Goal: Task Accomplishment & Management: Complete application form

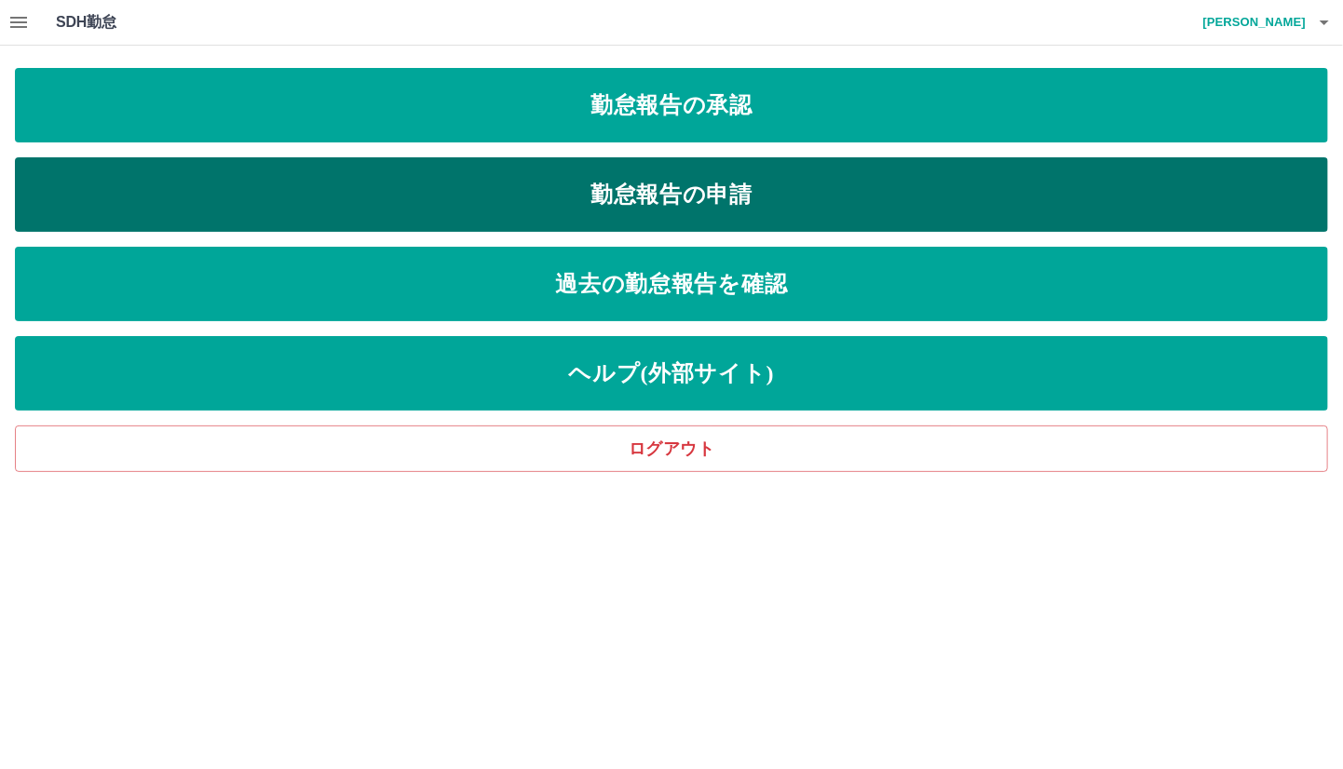
click at [668, 197] on link "勤怠報告の申請" at bounding box center [671, 194] width 1313 height 74
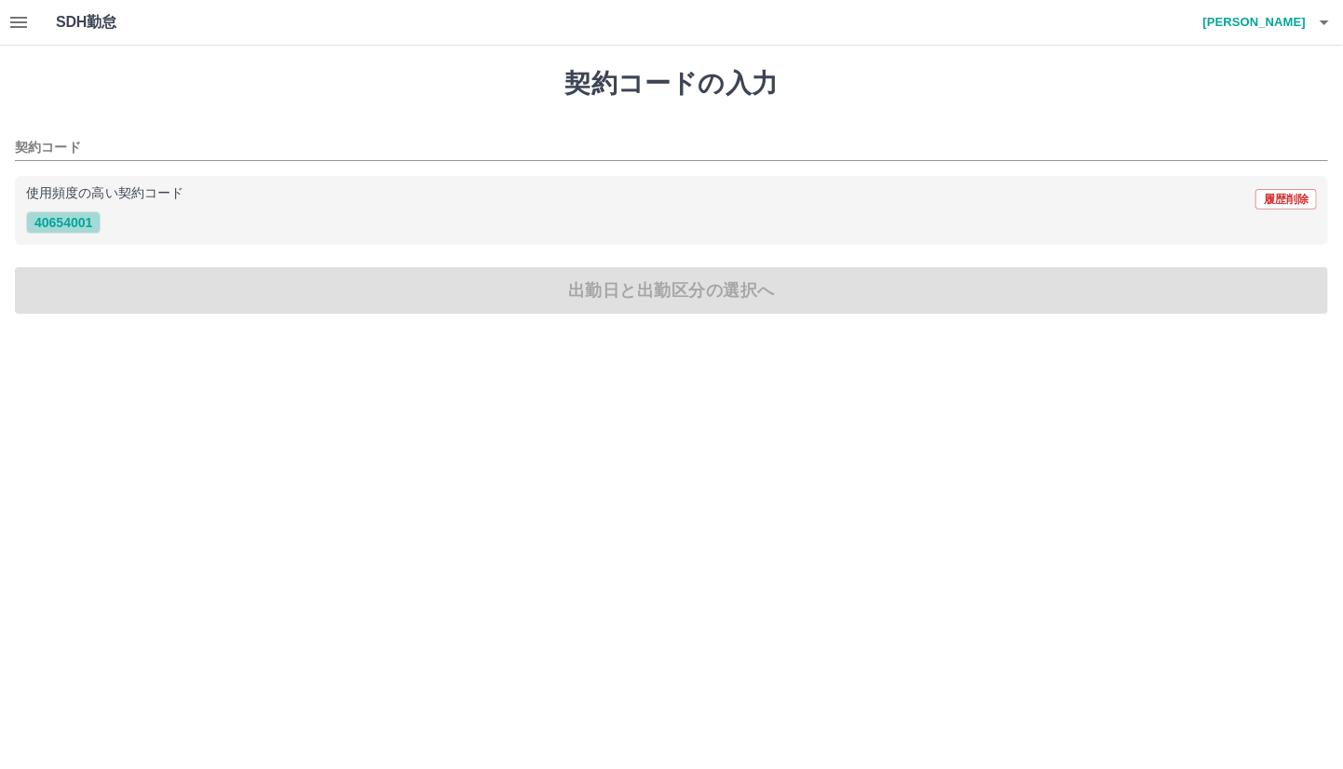
click at [71, 224] on button "40654001" at bounding box center [63, 222] width 74 height 22
type input "********"
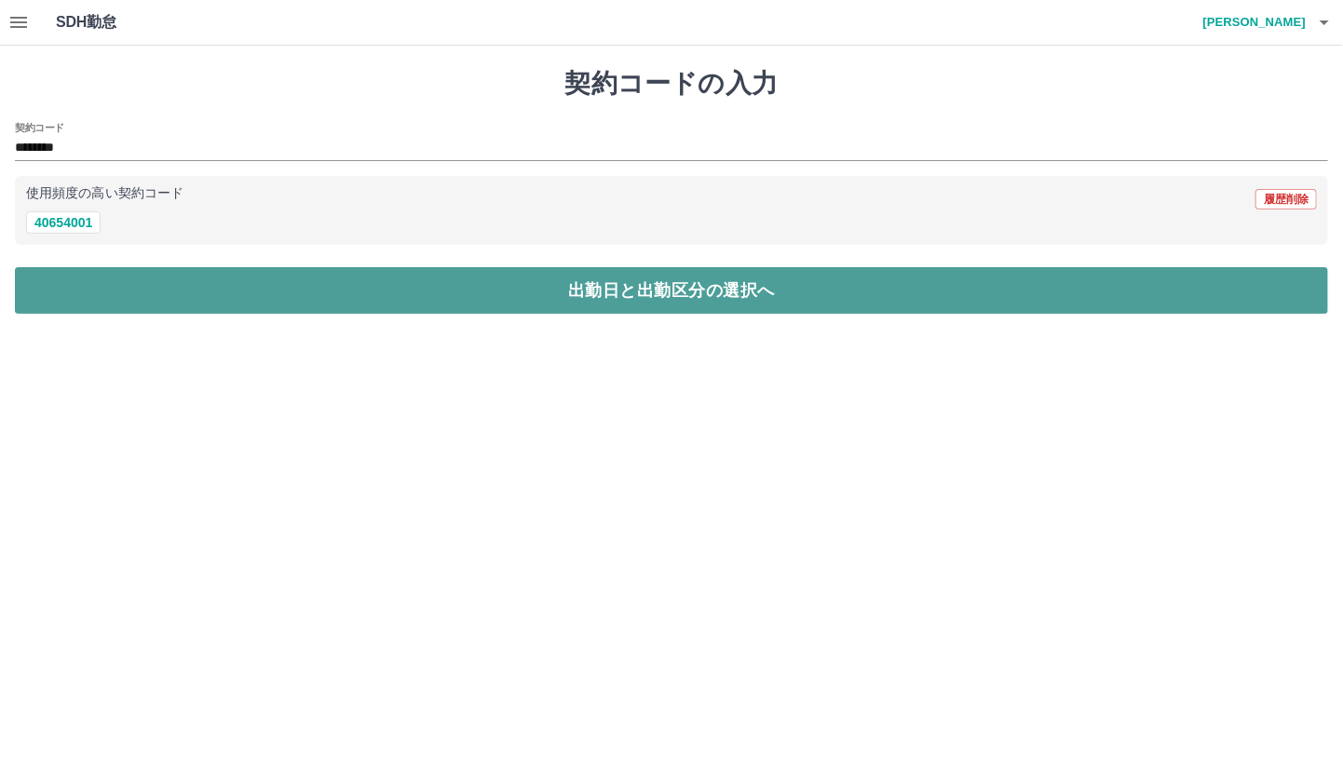
click at [119, 311] on button "出勤日と出勤区分の選択へ" at bounding box center [671, 290] width 1313 height 47
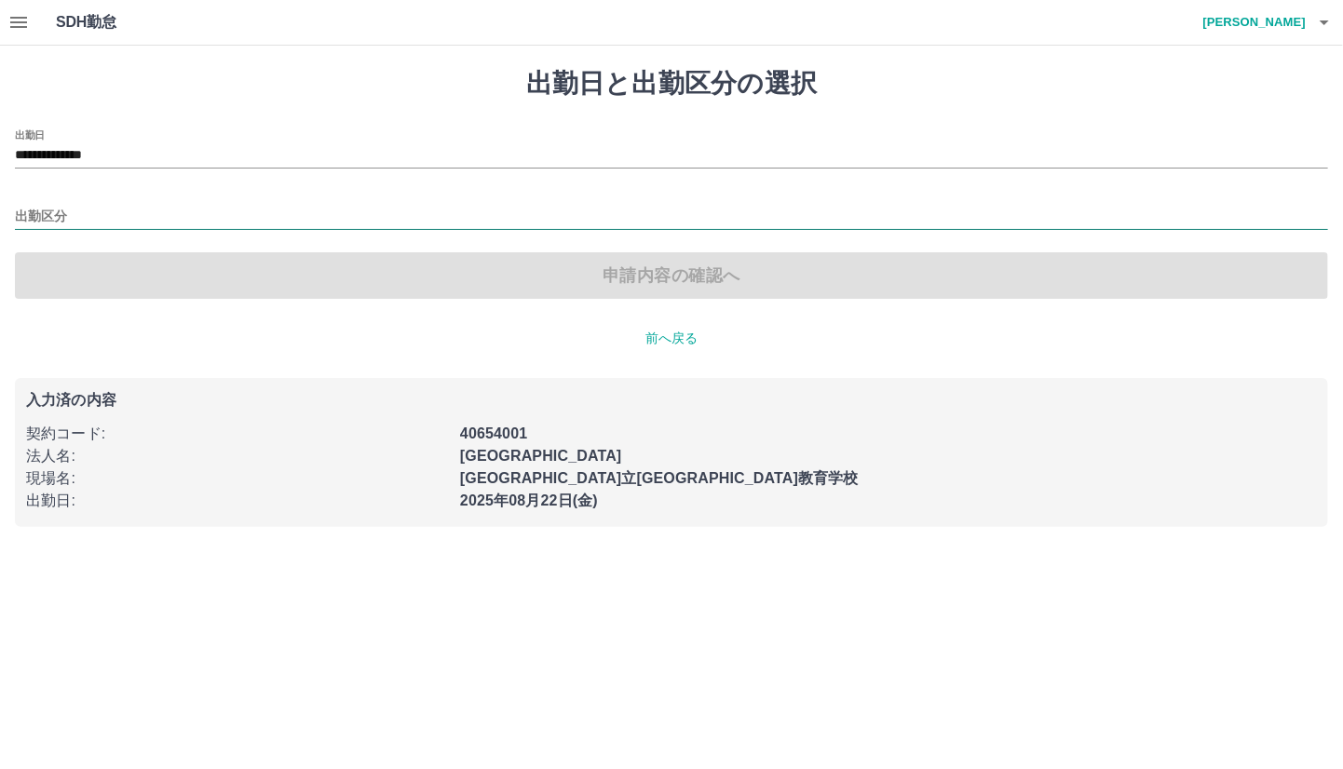
click at [52, 210] on input "出勤区分" at bounding box center [671, 217] width 1313 height 23
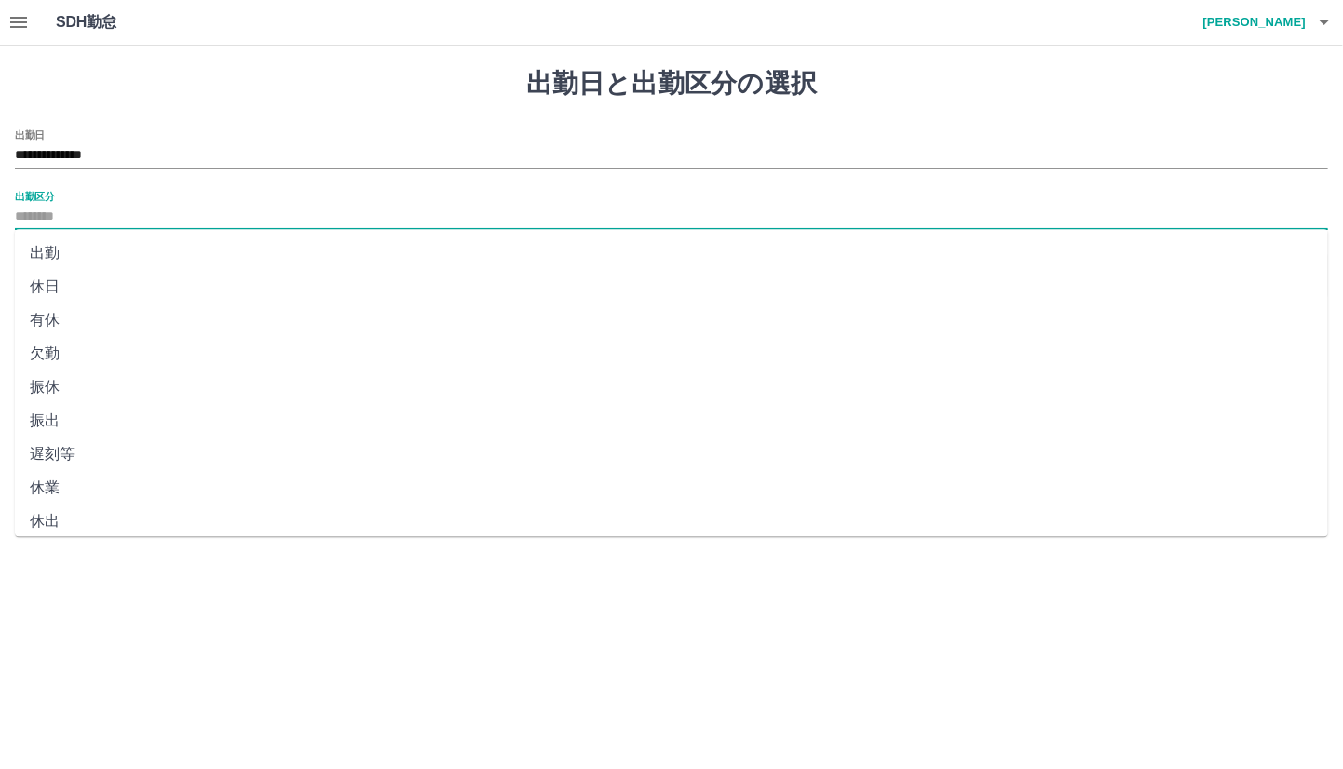
click at [53, 258] on li "出勤" at bounding box center [671, 254] width 1313 height 34
type input "**"
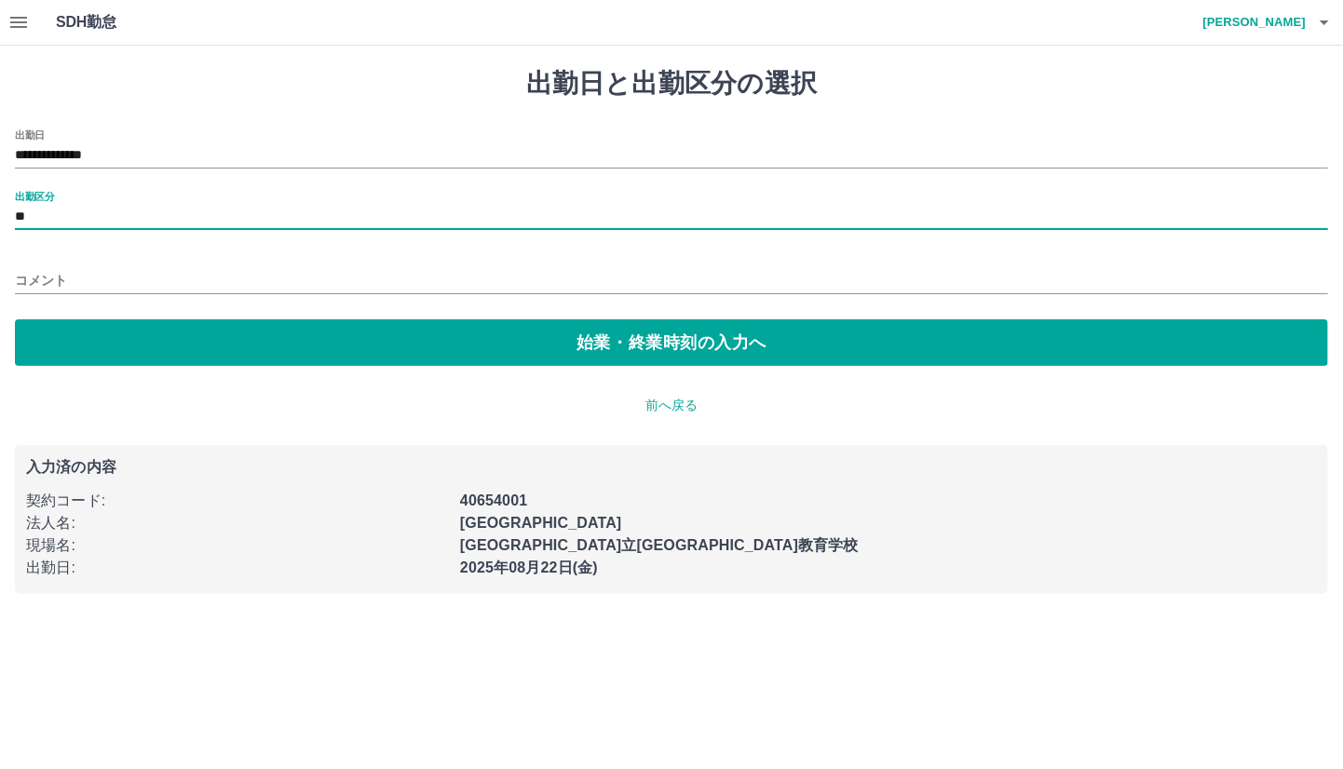
click at [59, 270] on input "コメント" at bounding box center [671, 280] width 1313 height 27
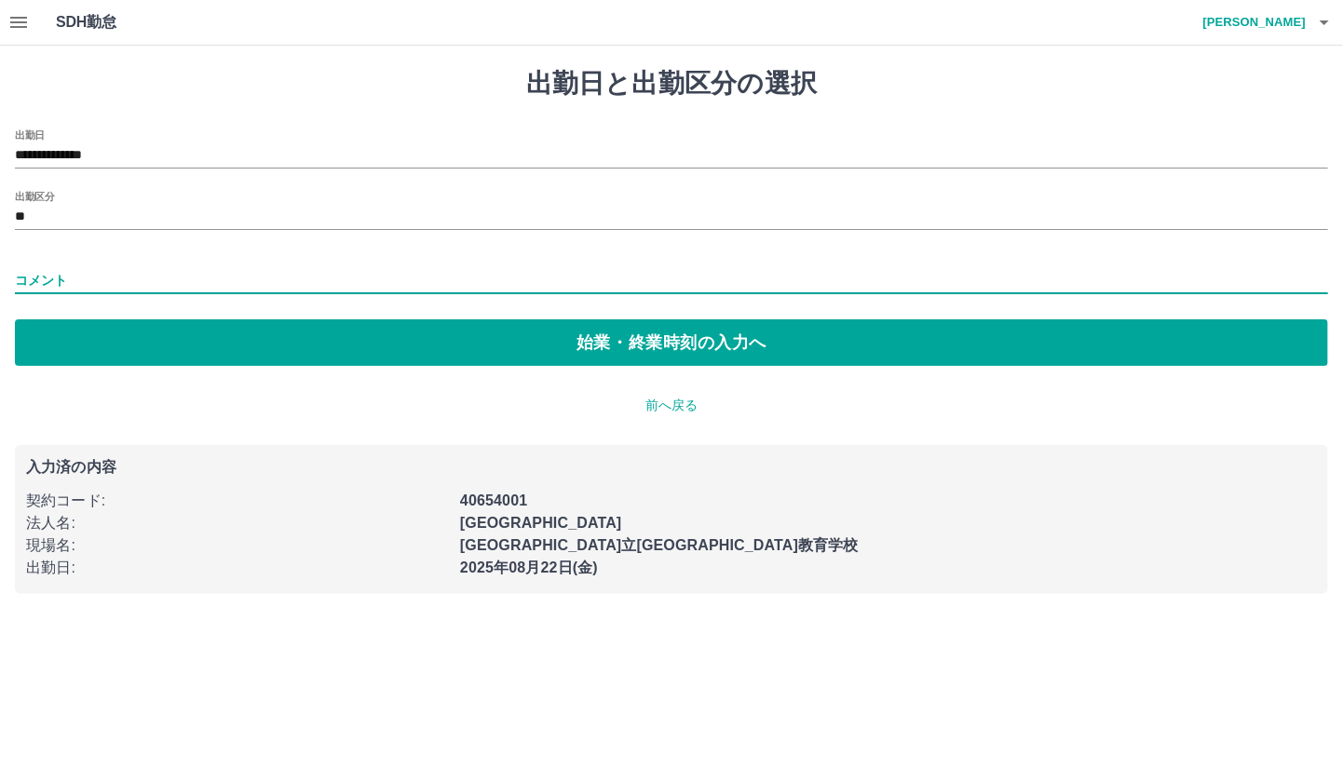
click at [39, 272] on input "コメント" at bounding box center [671, 280] width 1313 height 27
type input "*"
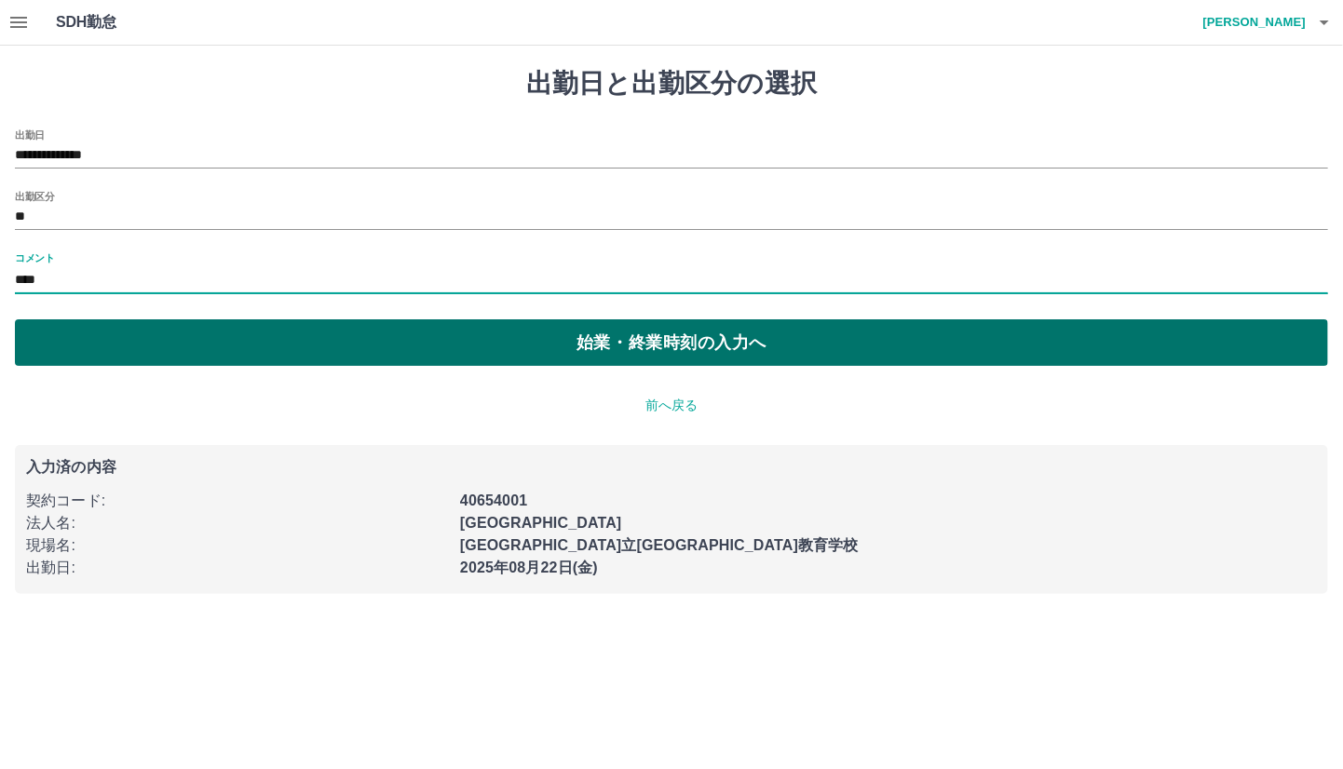
type input "****"
click at [54, 345] on button "始業・終業時刻の入力へ" at bounding box center [671, 342] width 1313 height 47
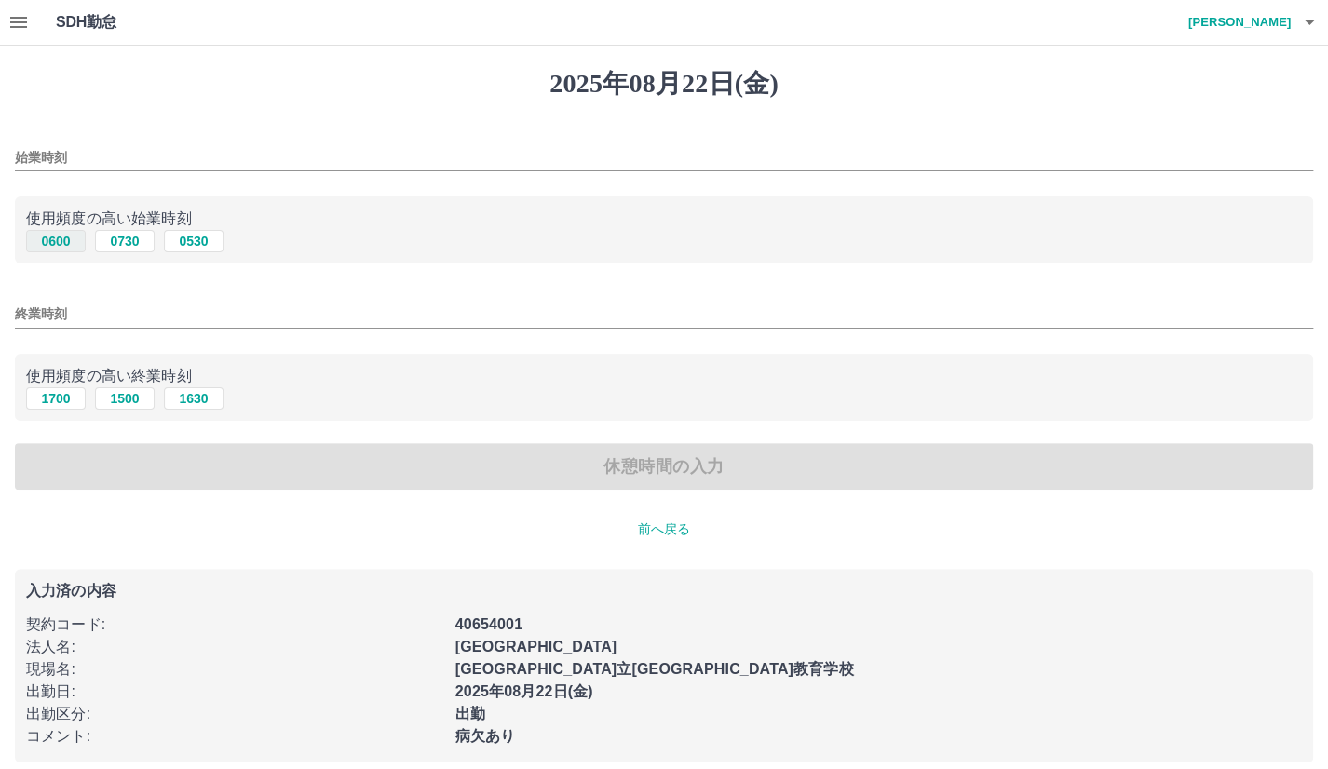
click at [72, 243] on button "0600" at bounding box center [56, 241] width 60 height 22
type input "****"
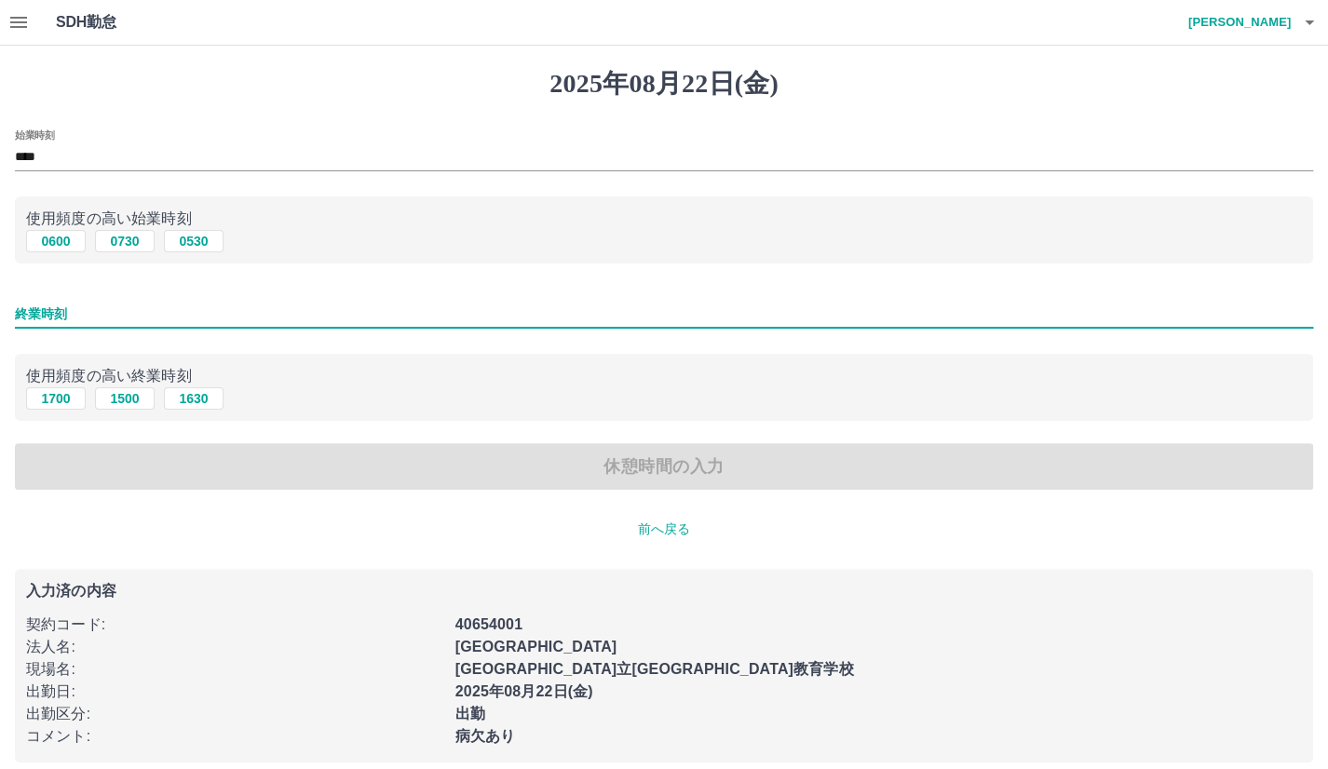
click at [156, 314] on input "終業時刻" at bounding box center [664, 314] width 1298 height 27
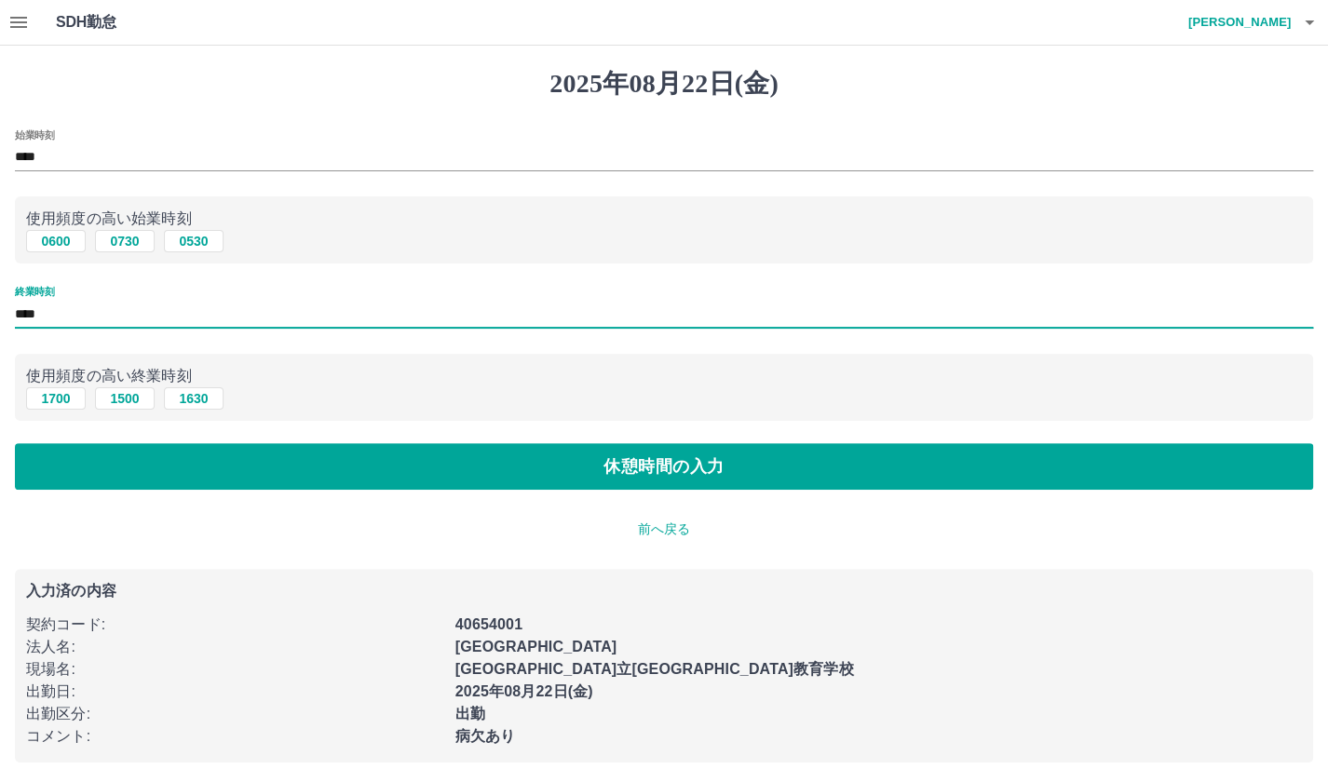
type input "****"
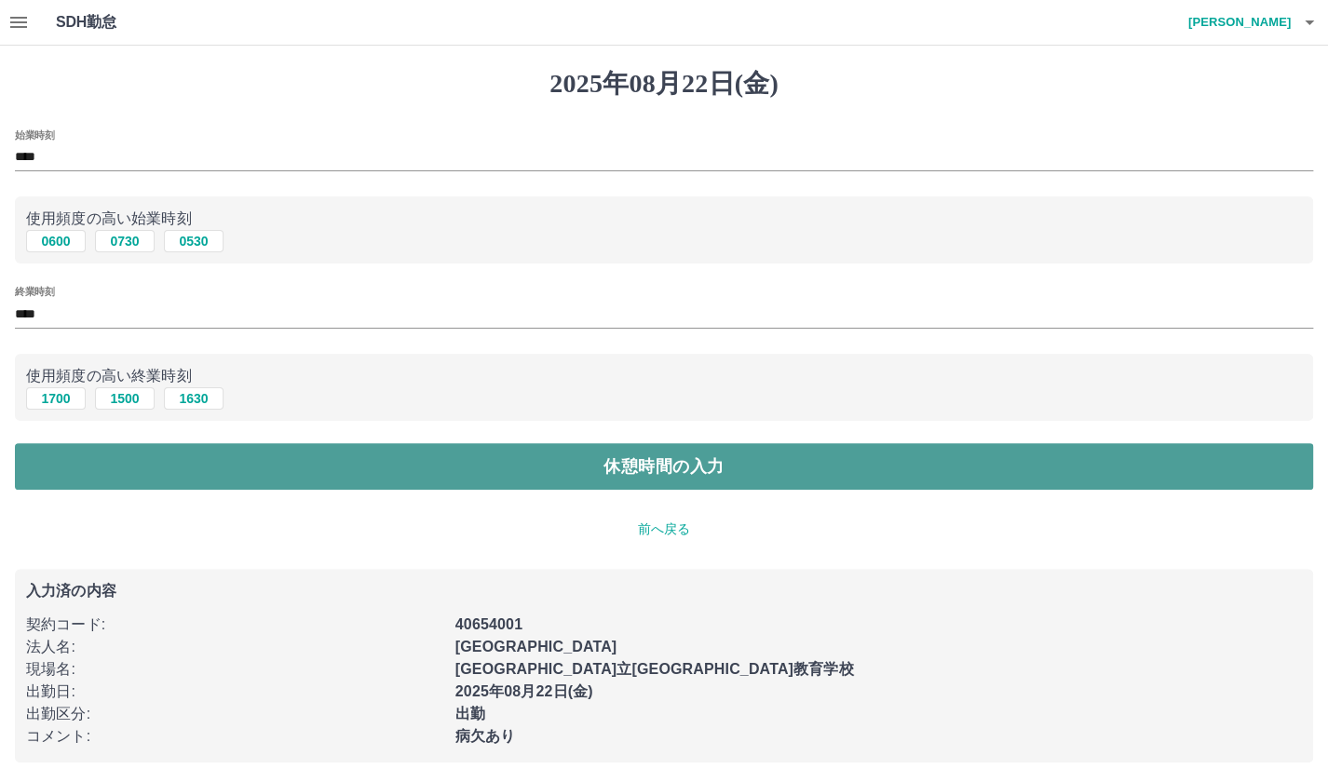
click at [117, 467] on button "休憩時間の入力" at bounding box center [664, 466] width 1298 height 47
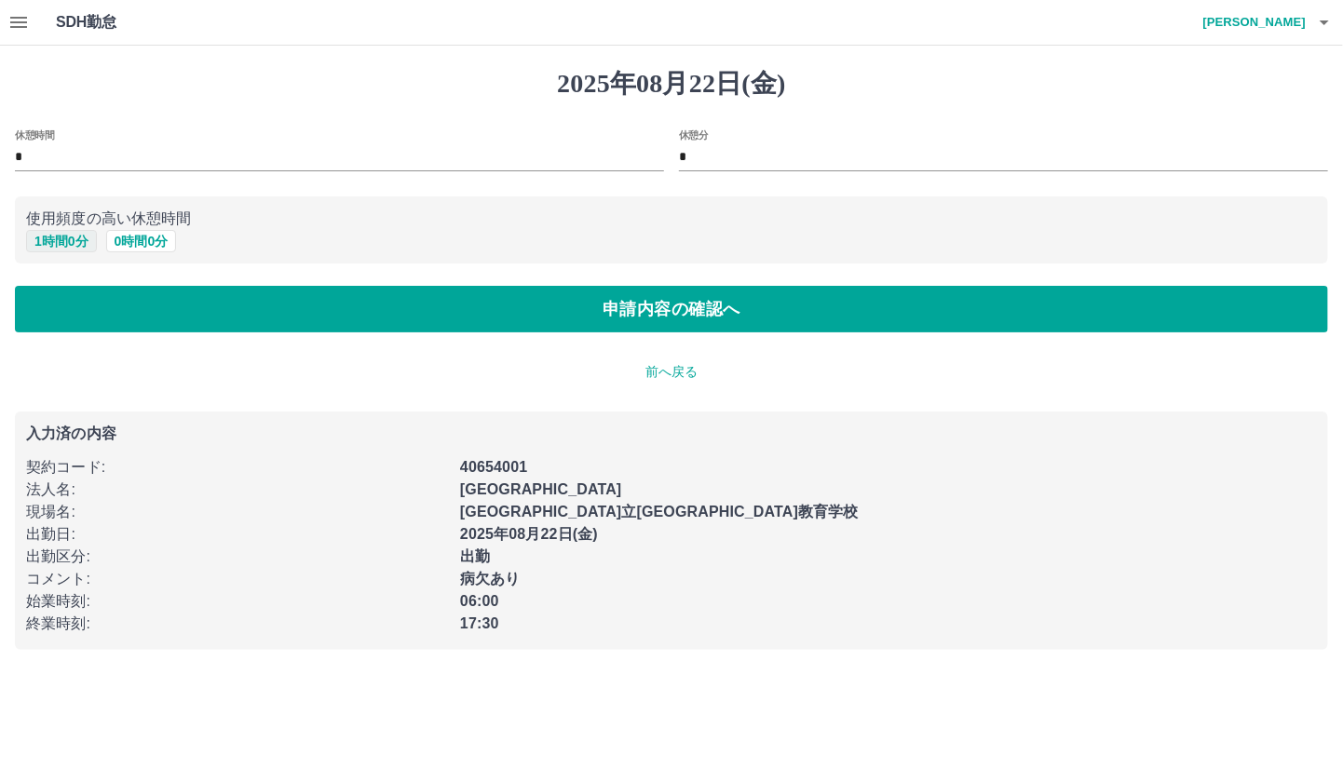
click at [47, 239] on button "1 時間 0 分" at bounding box center [61, 241] width 71 height 22
type input "*"
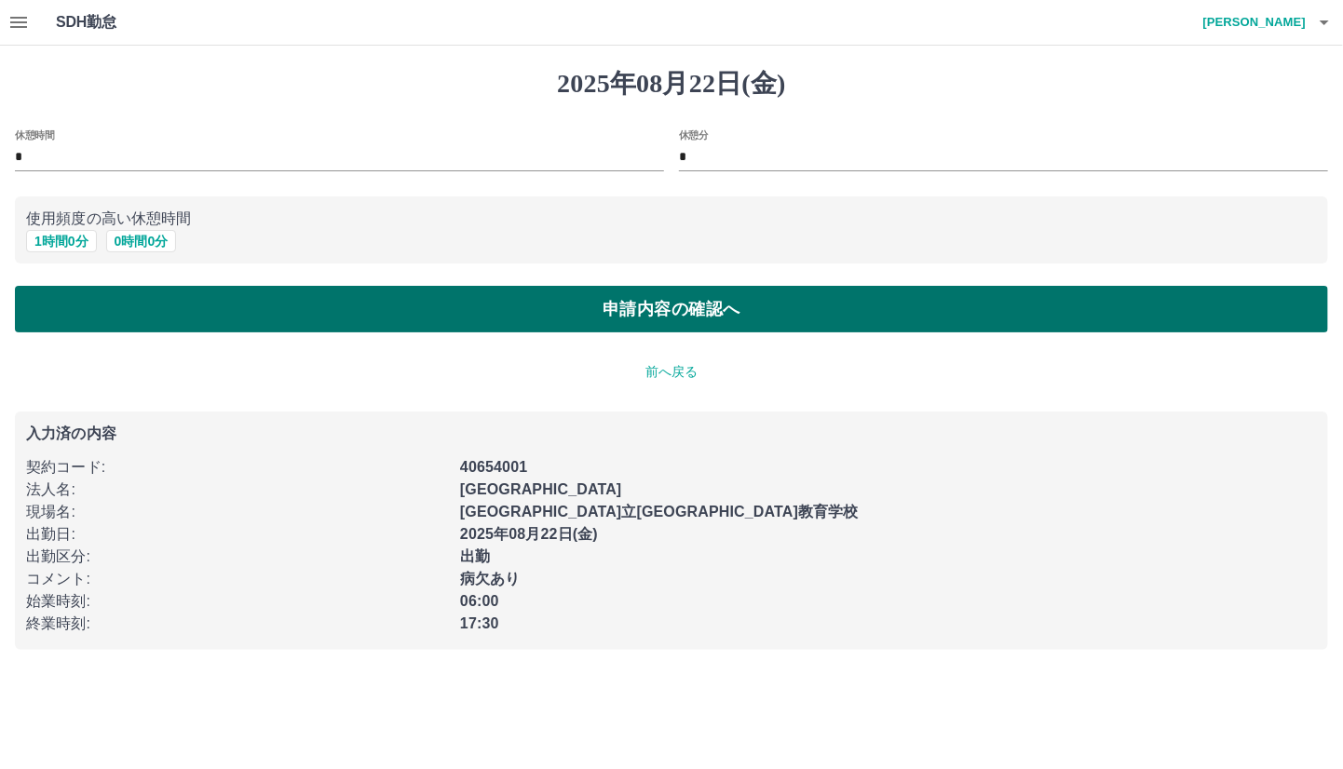
click at [48, 304] on button "申請内容の確認へ" at bounding box center [671, 309] width 1313 height 47
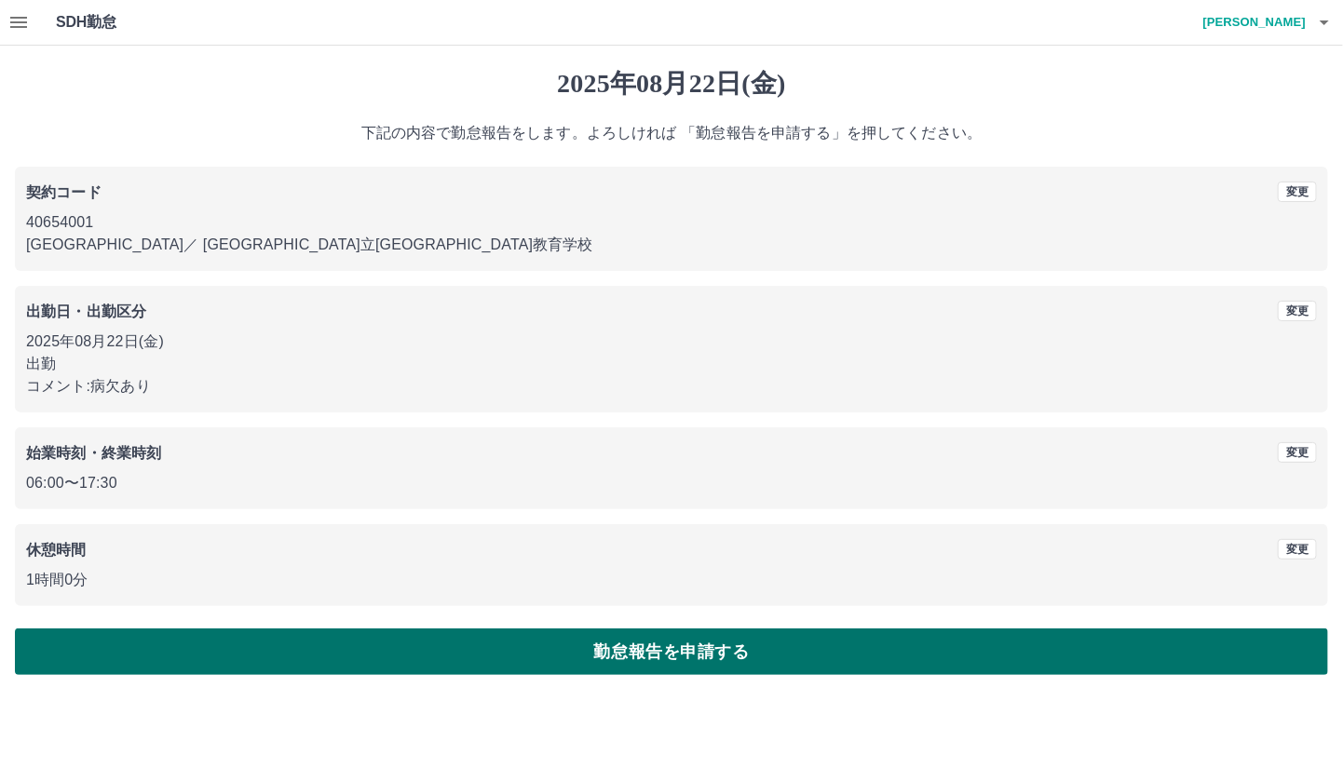
click at [76, 641] on button "勤怠報告を申請する" at bounding box center [671, 652] width 1313 height 47
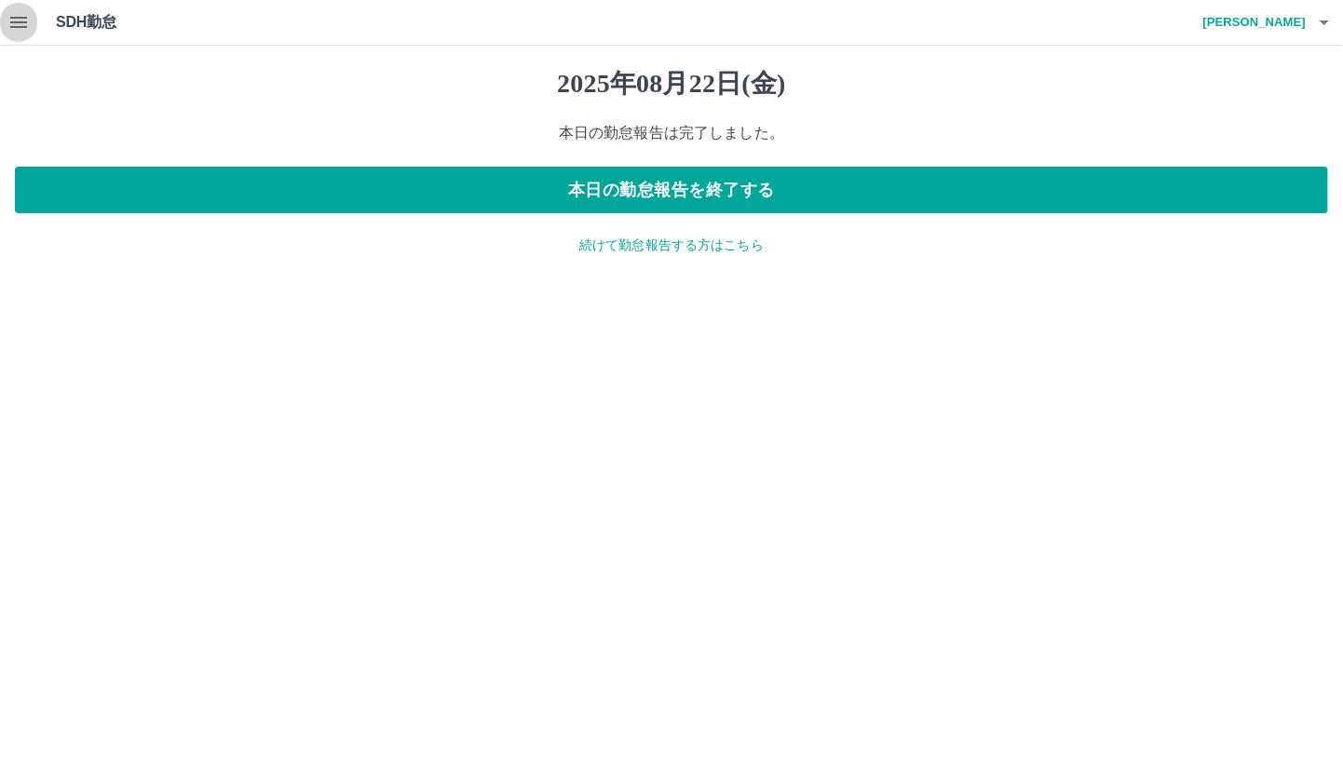
click at [19, 18] on icon "button" at bounding box center [18, 22] width 17 height 11
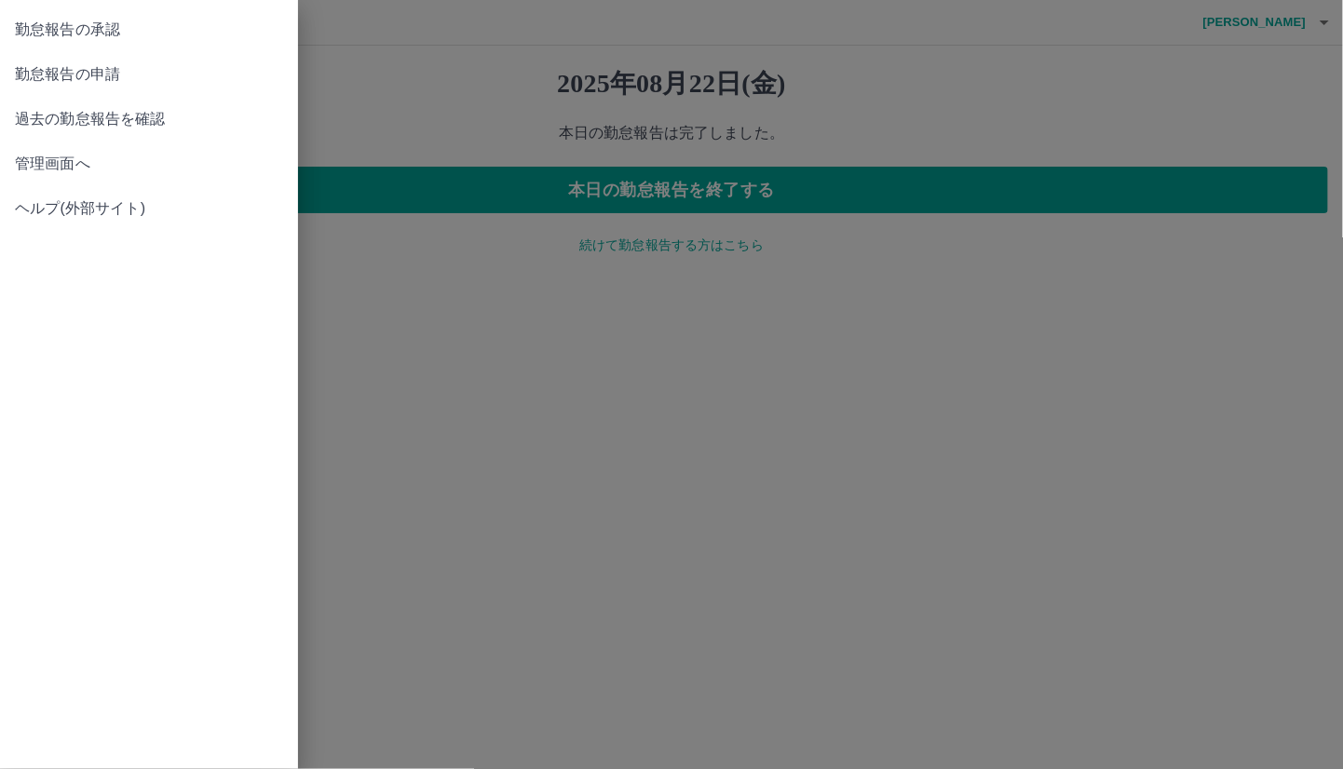
click at [32, 45] on link "勤怠報告の承認" at bounding box center [149, 29] width 298 height 45
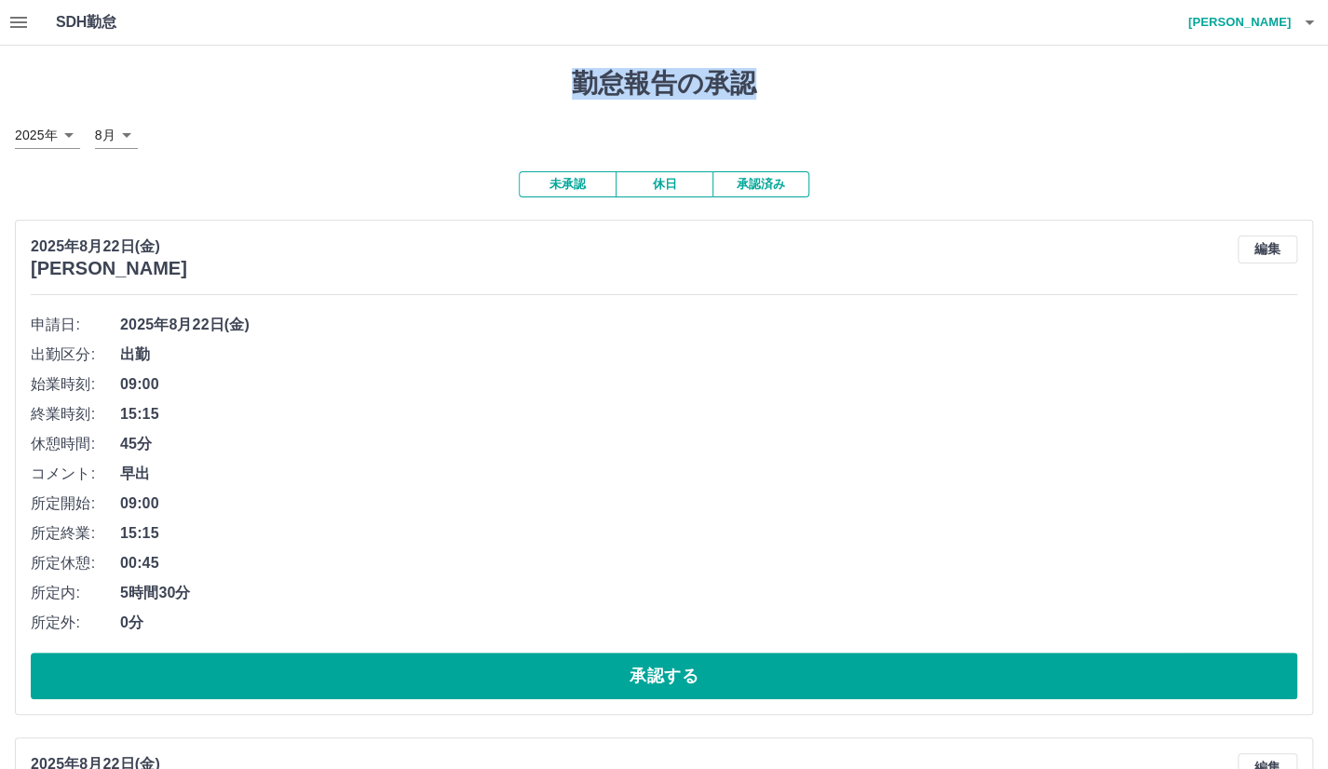
drag, startPoint x: 82, startPoint y: 73, endPoint x: 74, endPoint y: 123, distance: 50.8
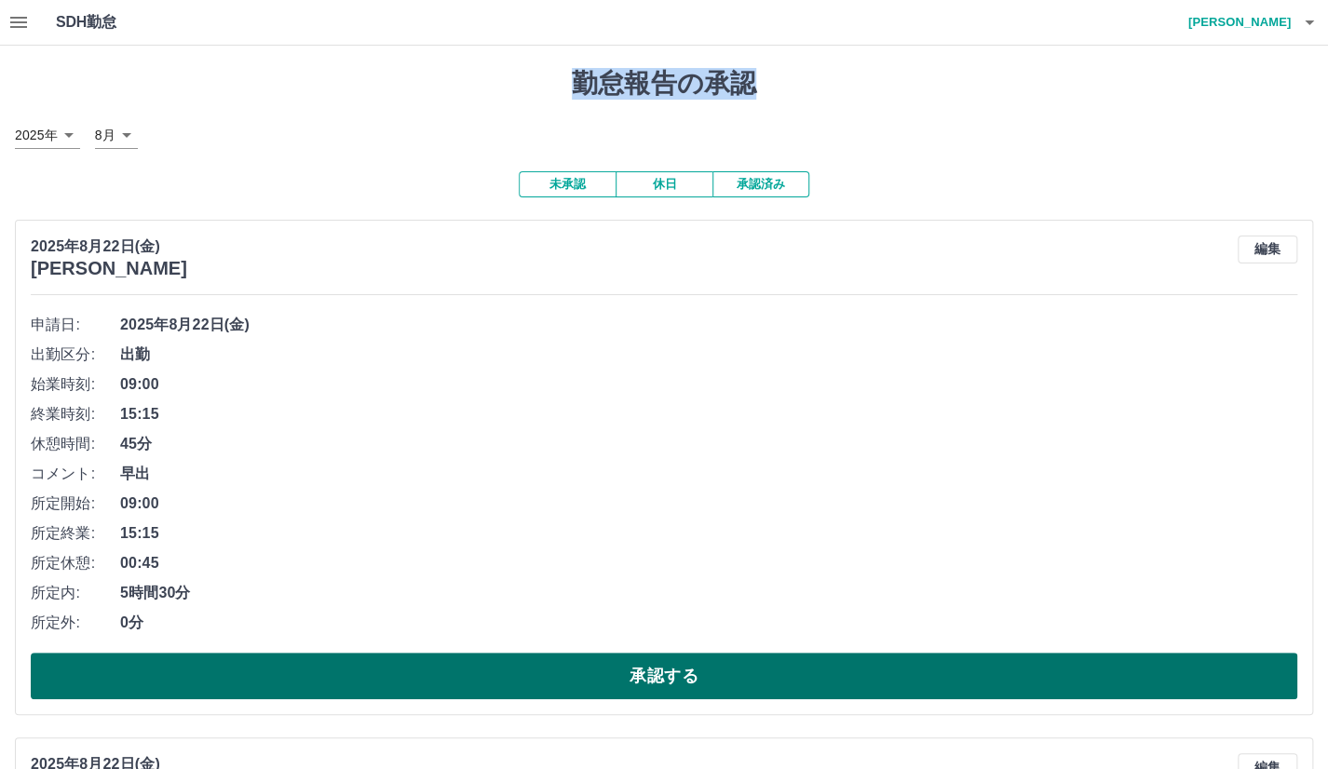
click at [88, 677] on button "承認する" at bounding box center [664, 676] width 1266 height 47
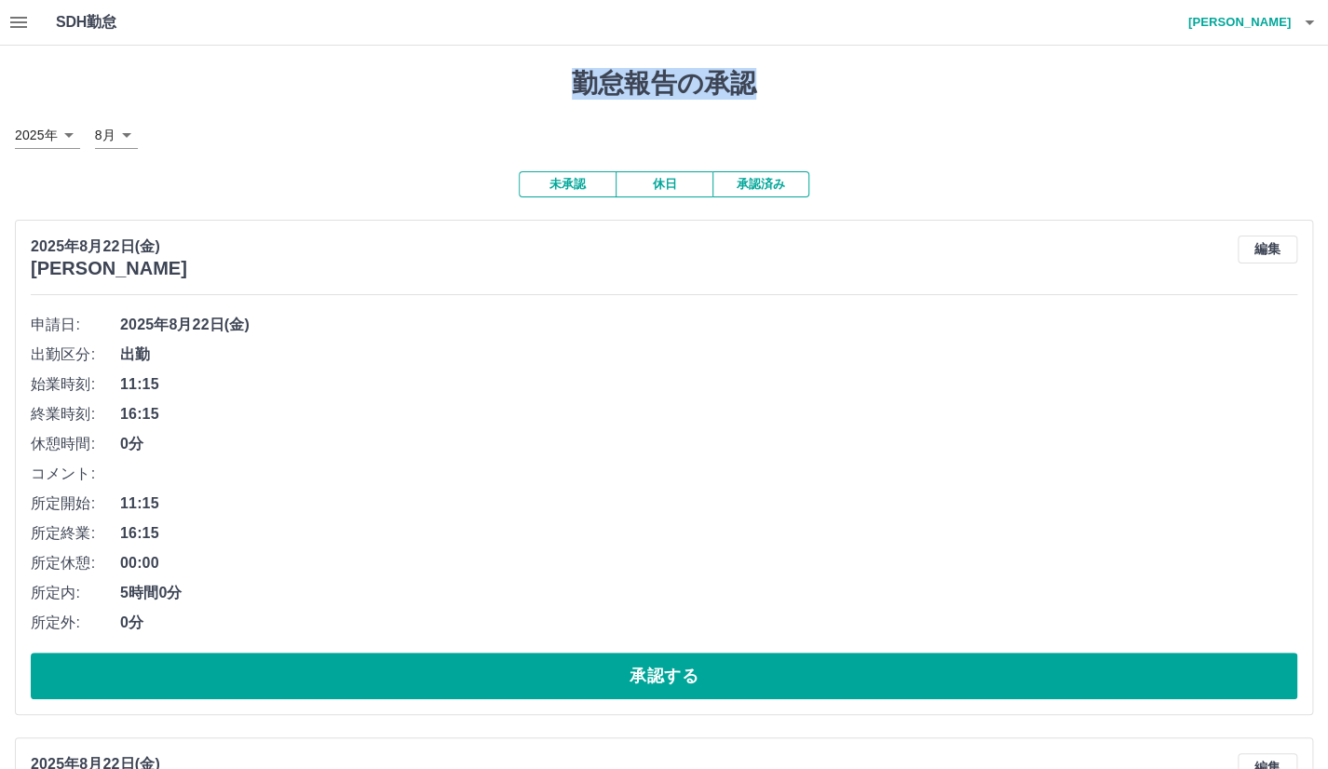
click at [88, 677] on button "承認する" at bounding box center [664, 676] width 1266 height 47
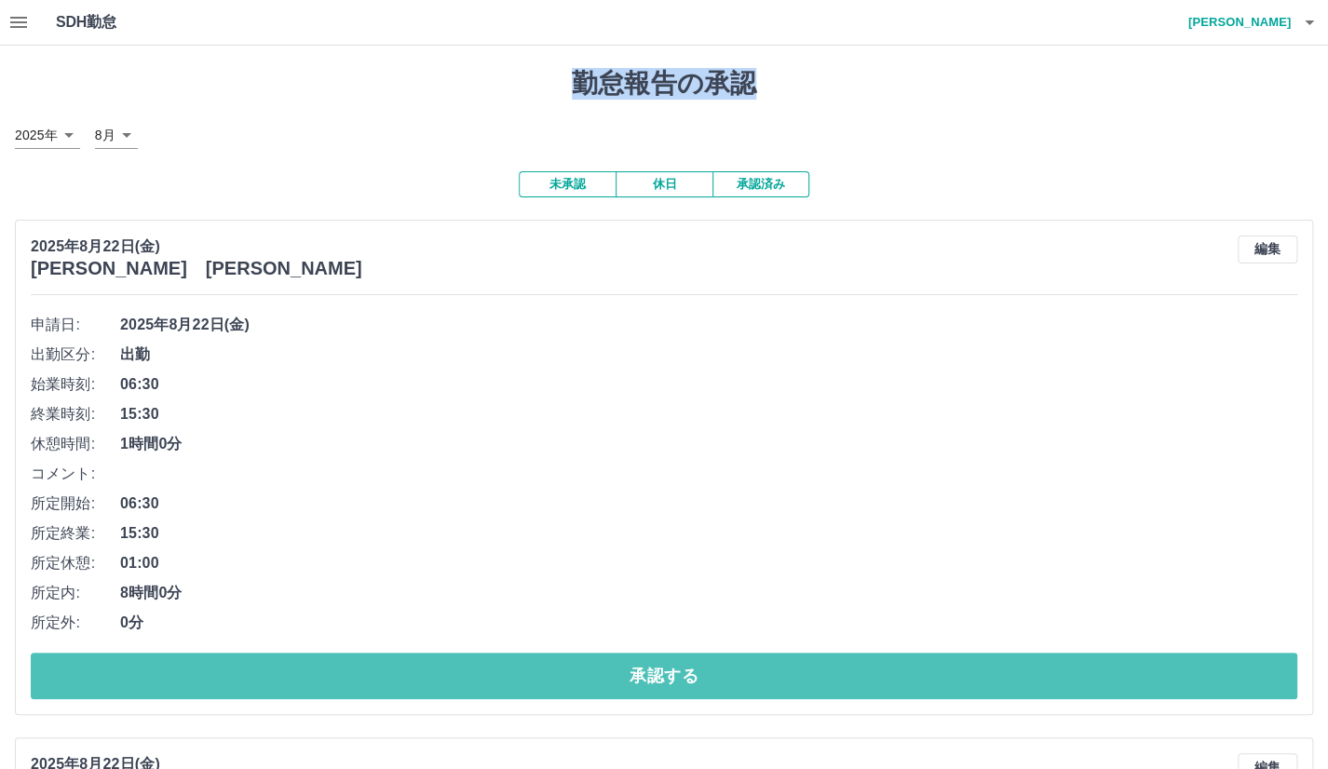
click at [88, 677] on button "承認する" at bounding box center [664, 676] width 1266 height 47
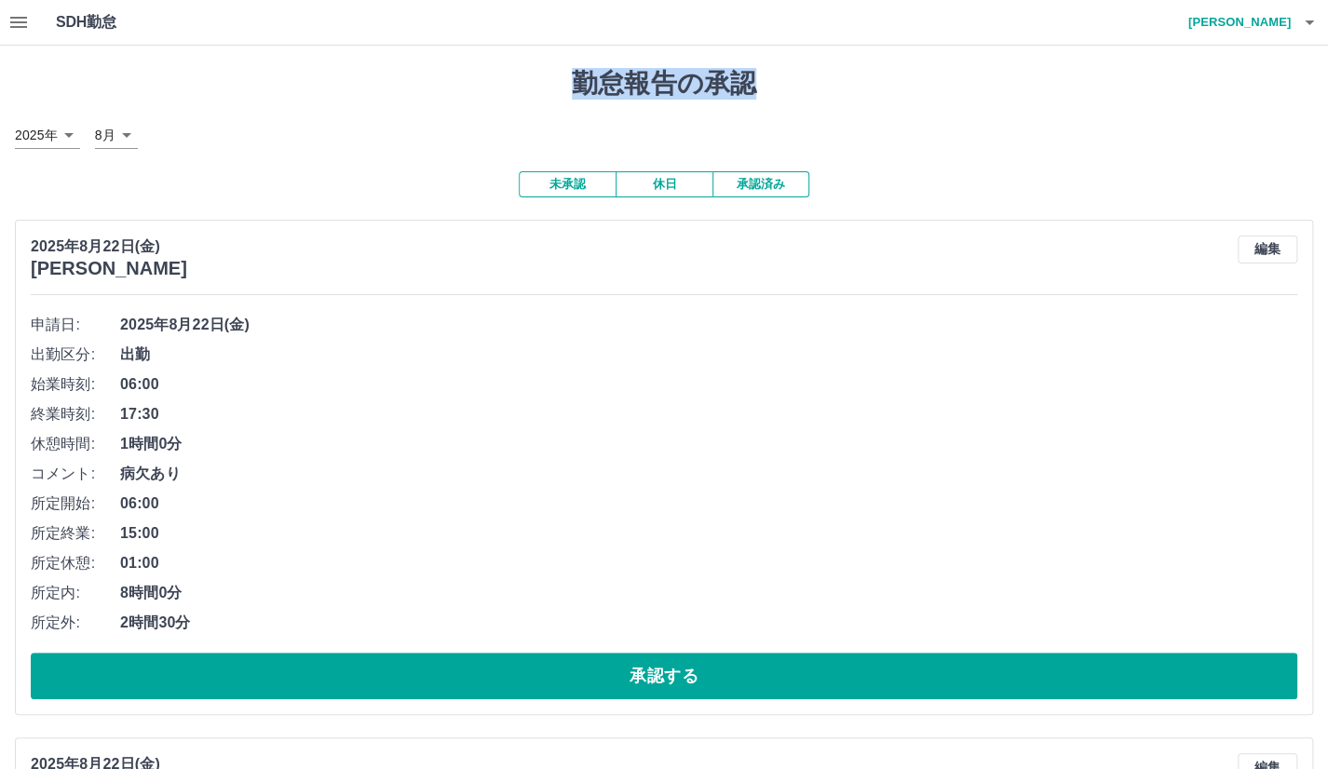
click at [88, 677] on button "承認する" at bounding box center [664, 676] width 1266 height 47
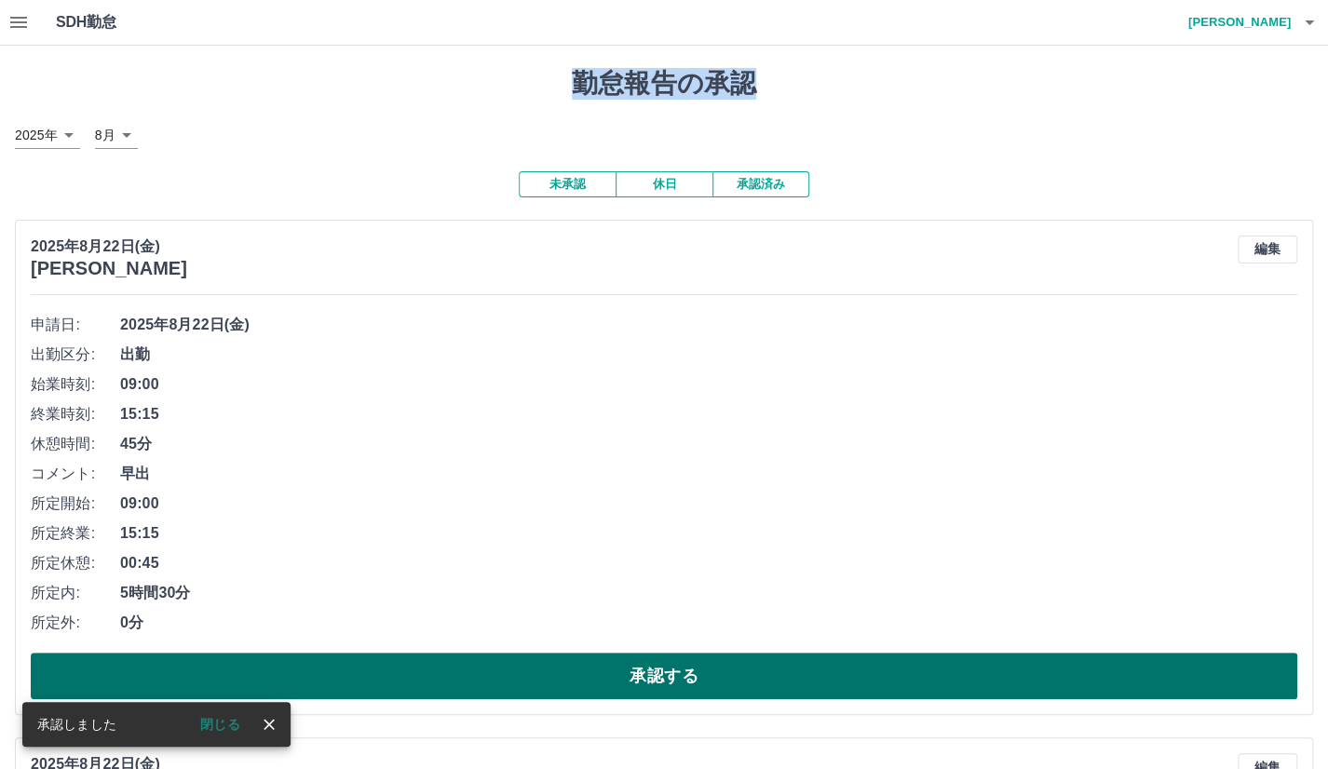
click at [150, 666] on button "承認する" at bounding box center [664, 676] width 1266 height 47
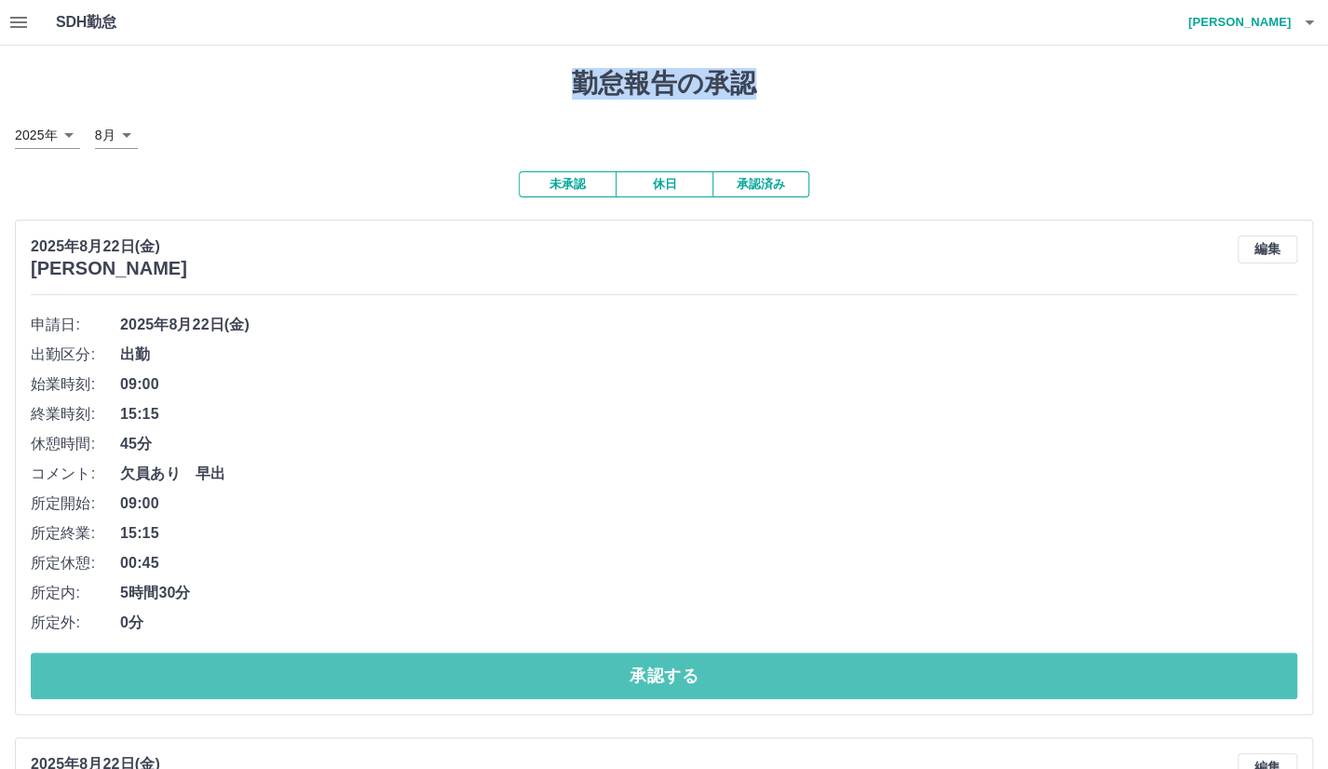
click at [150, 666] on button "承認する" at bounding box center [664, 676] width 1266 height 47
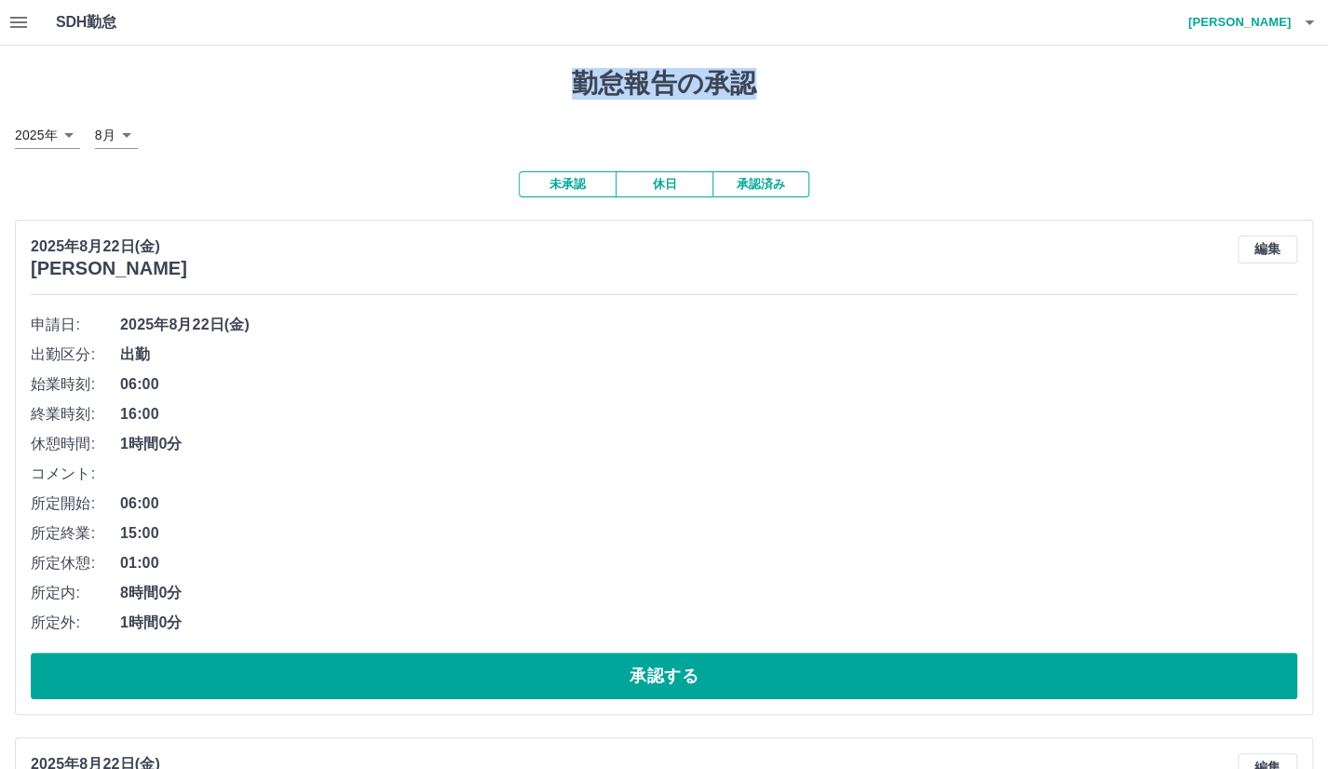
click at [150, 666] on button "承認する" at bounding box center [664, 676] width 1266 height 47
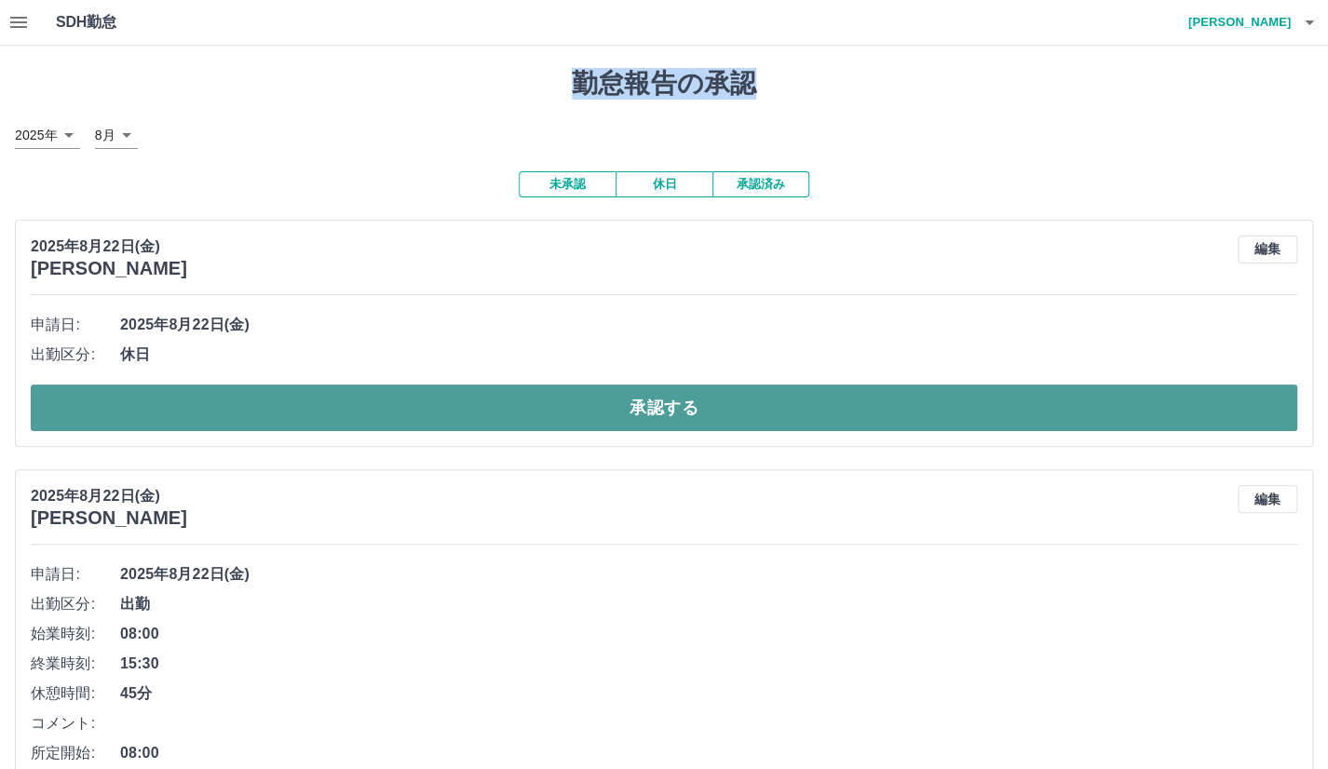
click at [242, 424] on button "承認する" at bounding box center [664, 408] width 1266 height 47
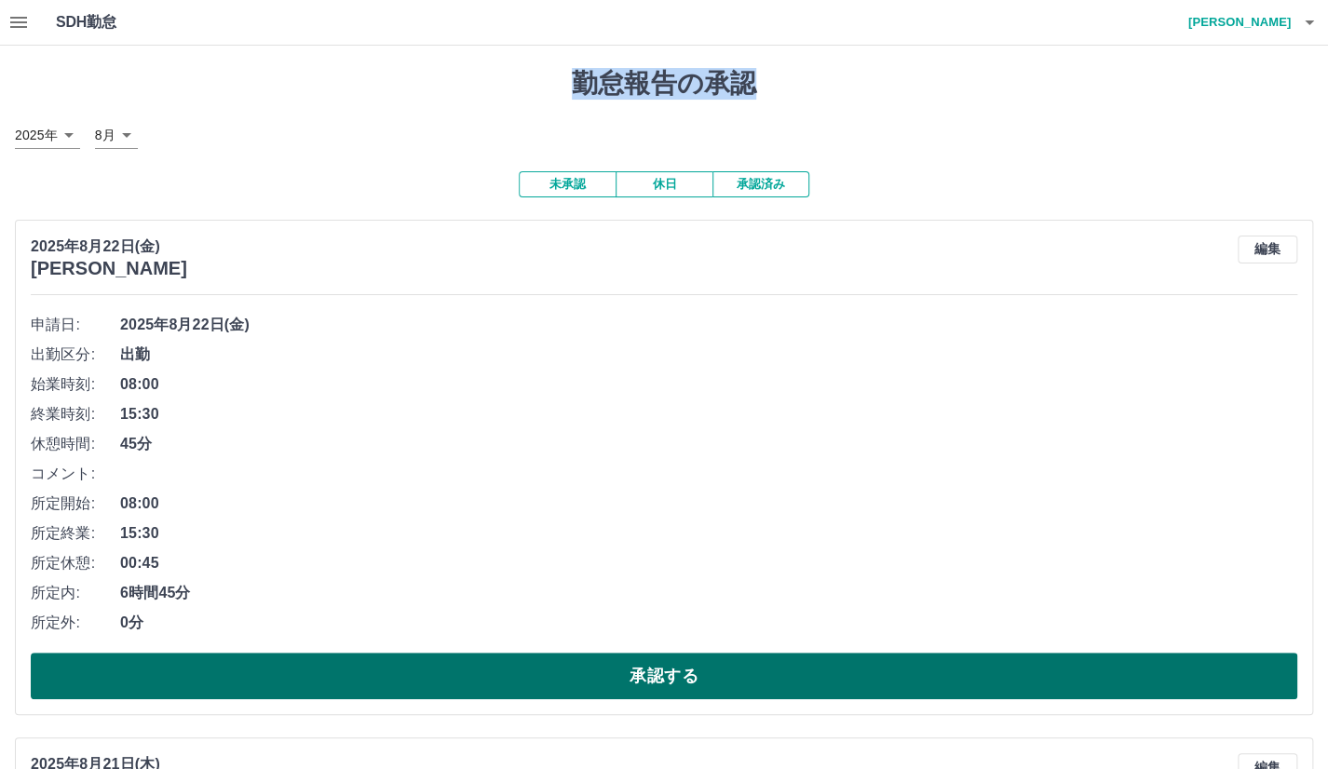
click at [214, 678] on button "承認する" at bounding box center [664, 676] width 1266 height 47
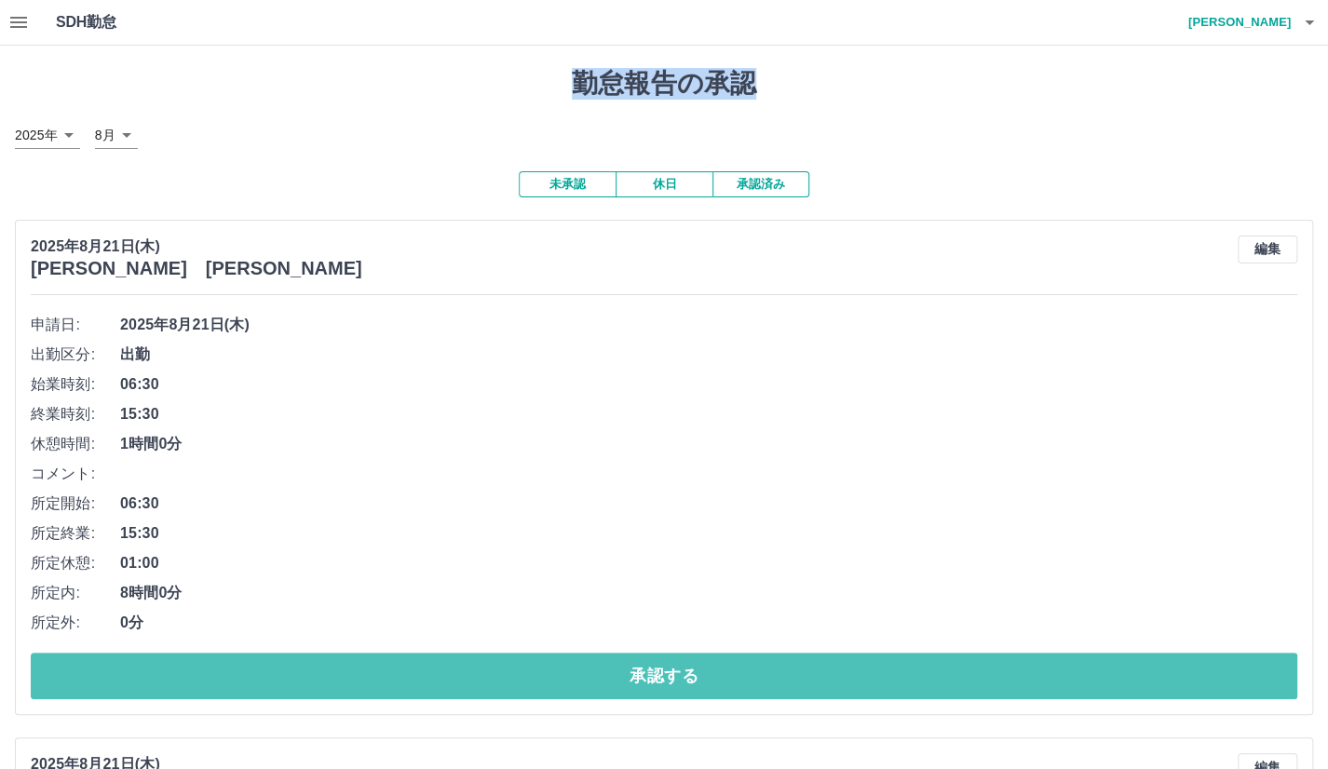
click at [214, 678] on button "承認する" at bounding box center [664, 676] width 1266 height 47
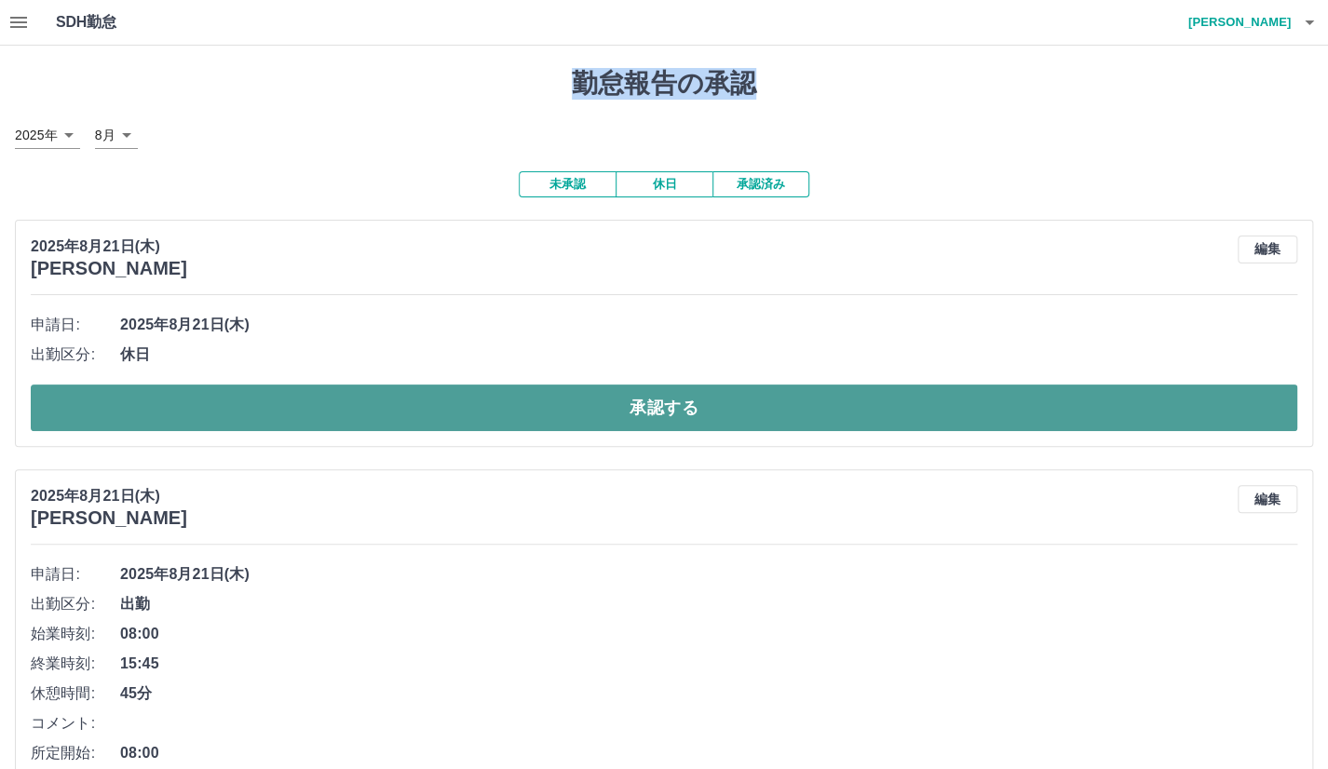
click at [273, 419] on button "承認する" at bounding box center [664, 408] width 1266 height 47
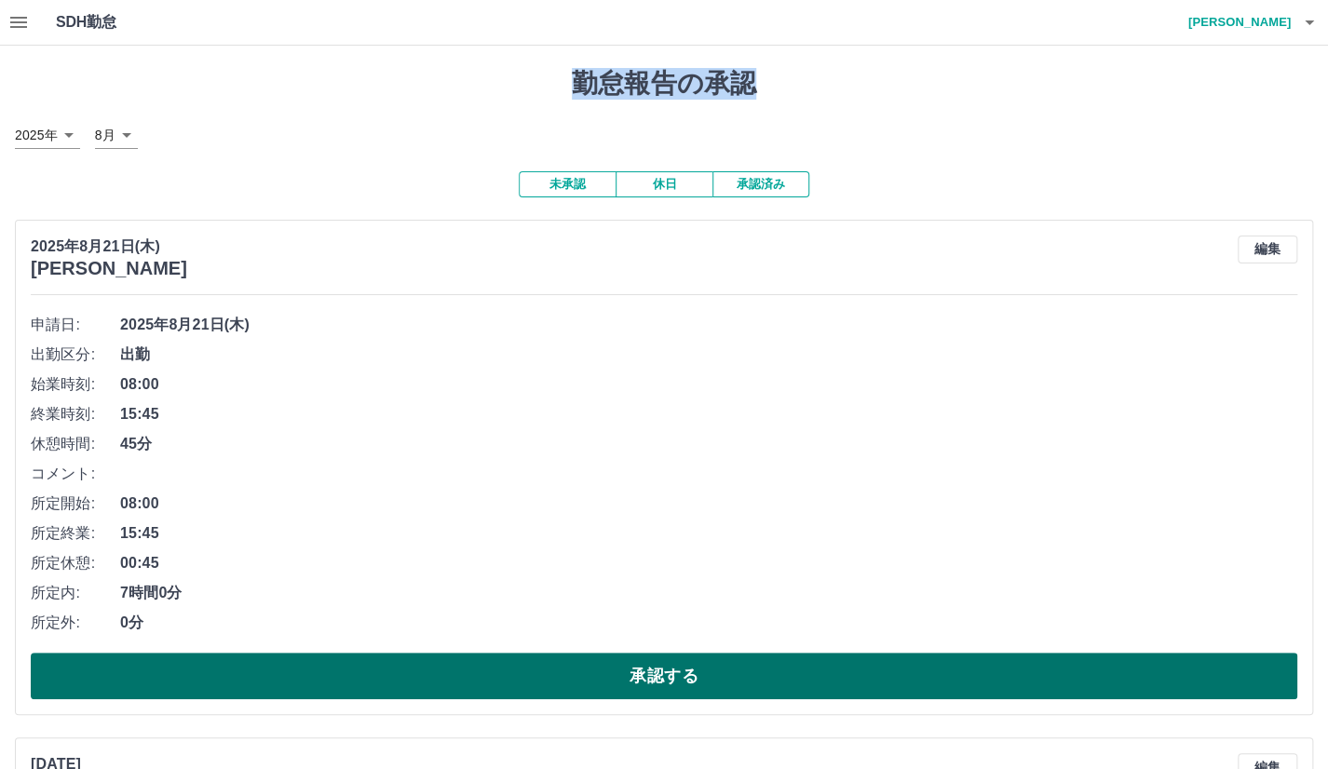
click at [234, 693] on button "承認する" at bounding box center [664, 676] width 1266 height 47
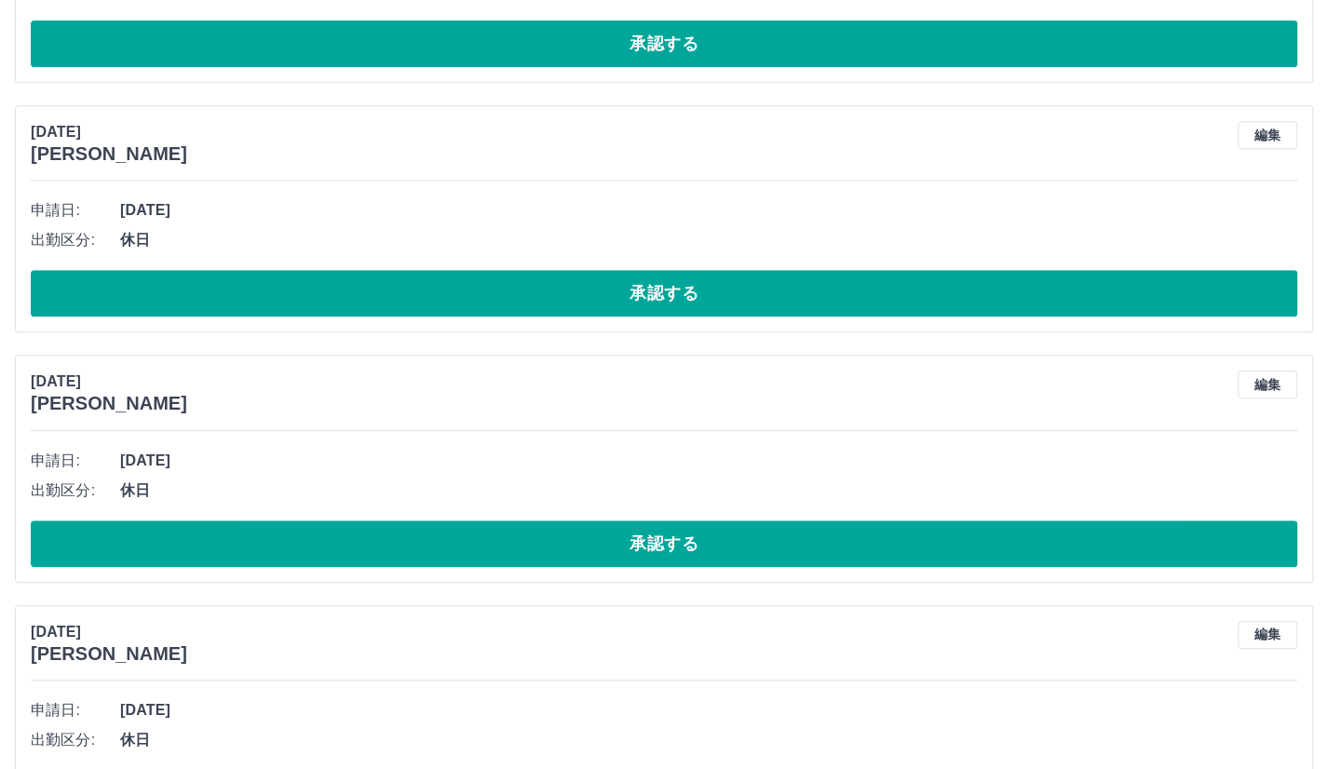
scroll to position [652, 0]
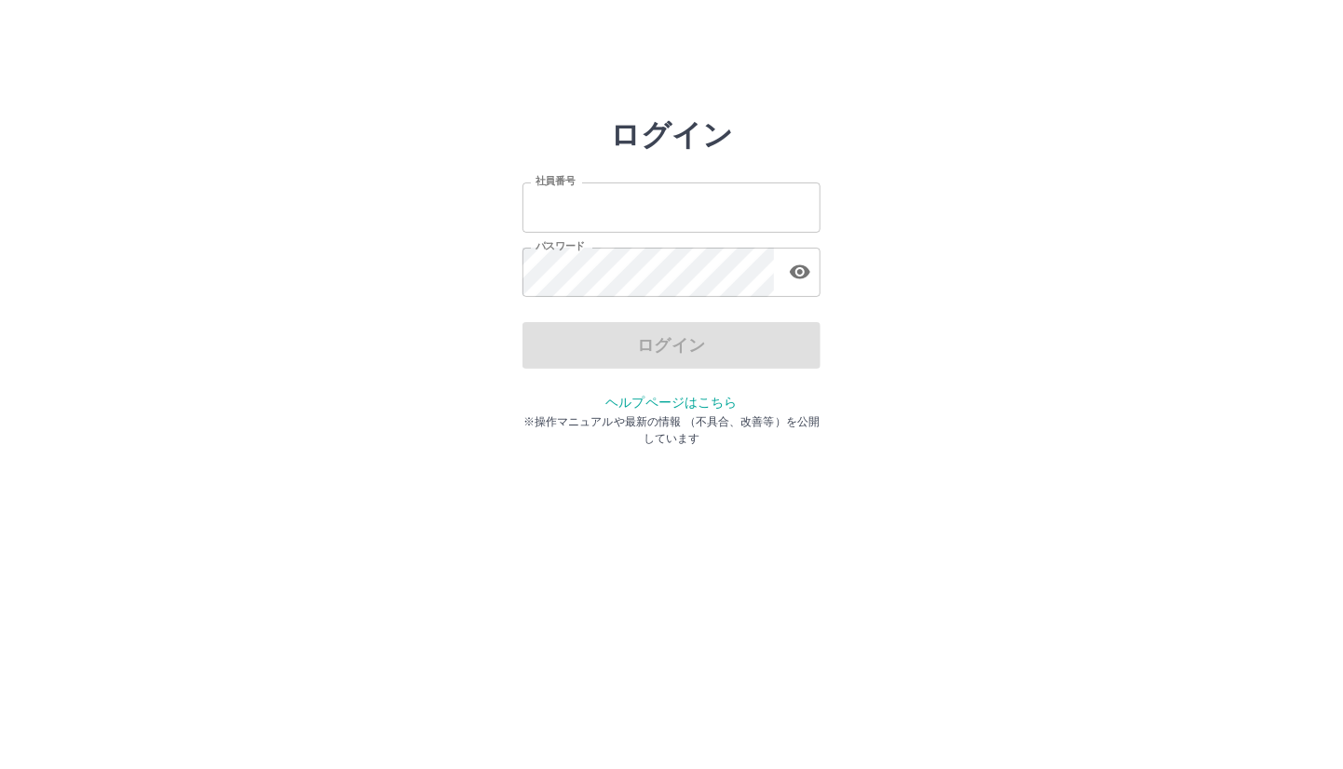
type input "*******"
click at [616, 319] on div "社員番号 ******* 社員番号 パスワード パスワード" at bounding box center [671, 237] width 298 height 169
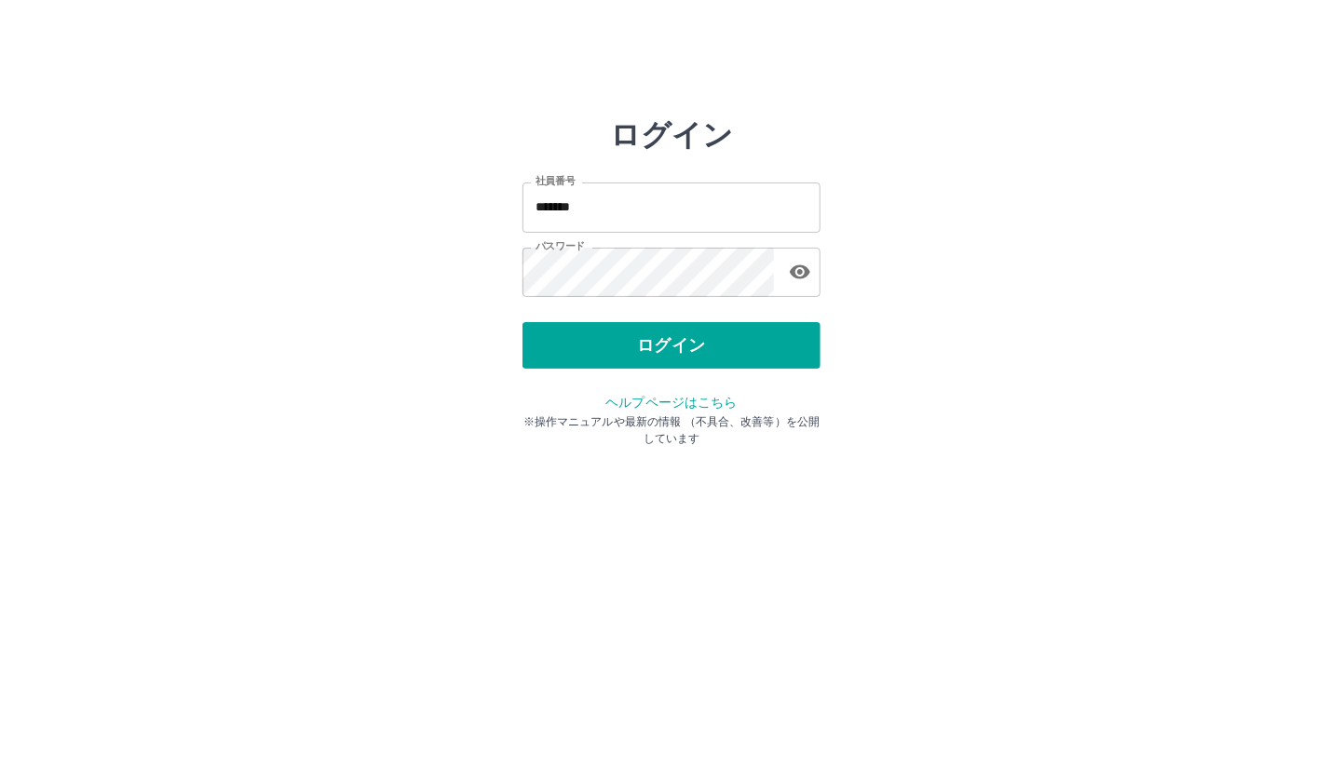
click at [615, 333] on button "ログイン" at bounding box center [671, 345] width 298 height 47
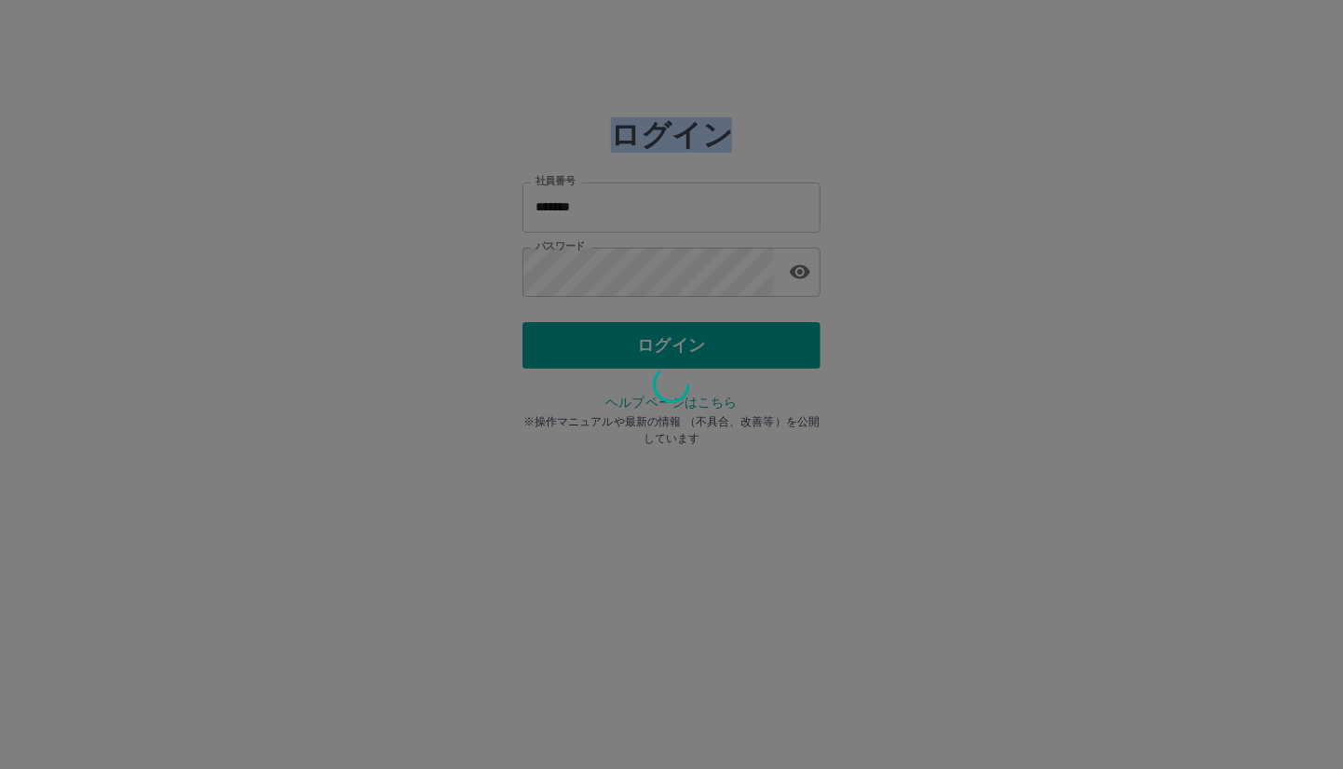
click at [615, 333] on div at bounding box center [671, 384] width 1343 height 769
